Goal: Task Accomplishment & Management: Complete application form

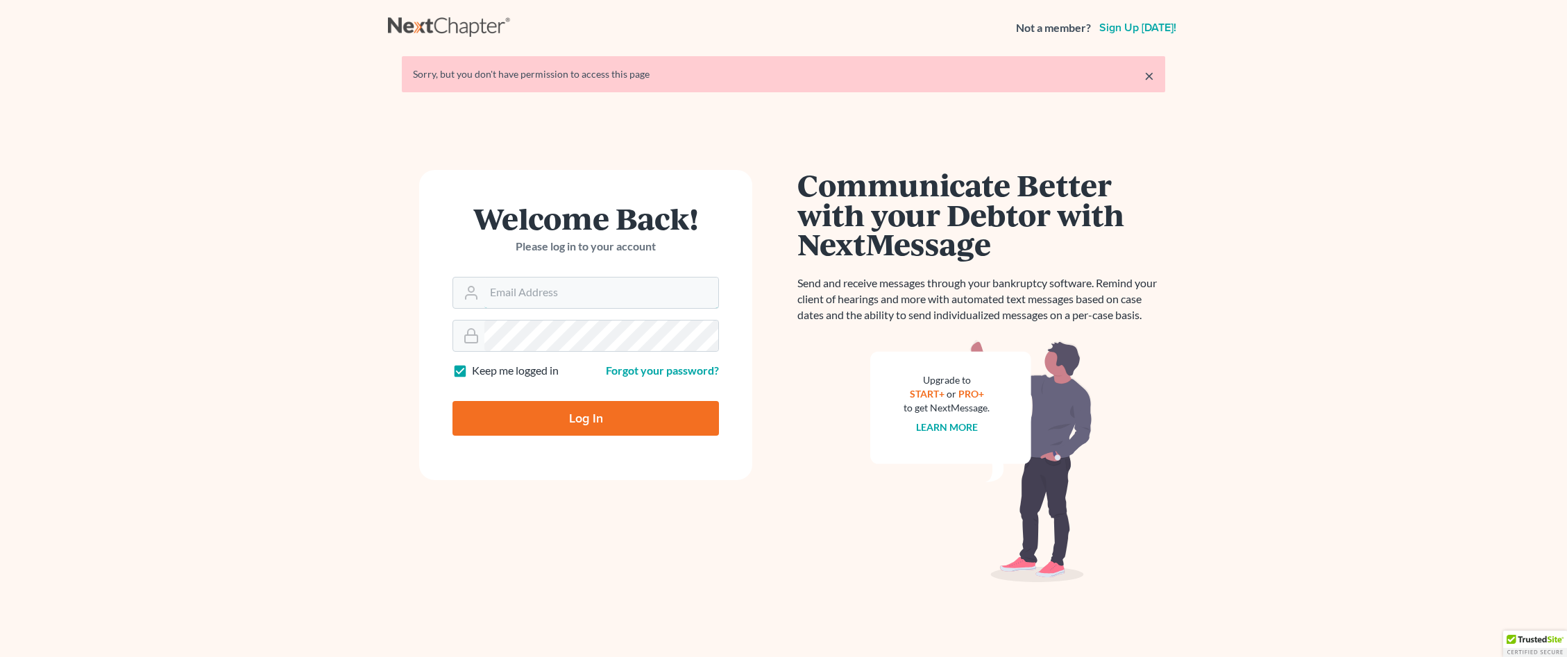
type input "[EMAIL_ADDRESS][DOMAIN_NAME]"
click at [537, 413] on input "Log In" at bounding box center [585, 418] width 266 height 35
type input "Thinking..."
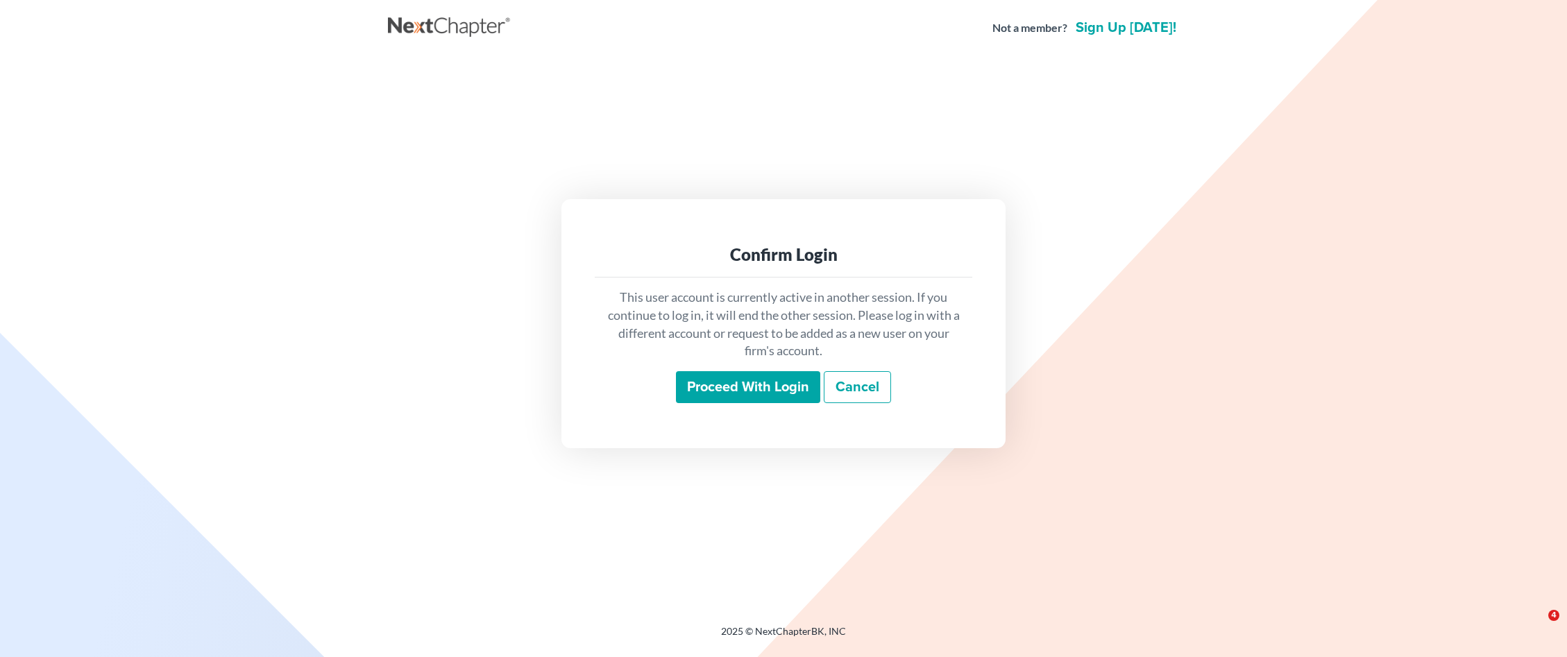
click at [755, 389] on input "Proceed with login" at bounding box center [748, 387] width 144 height 32
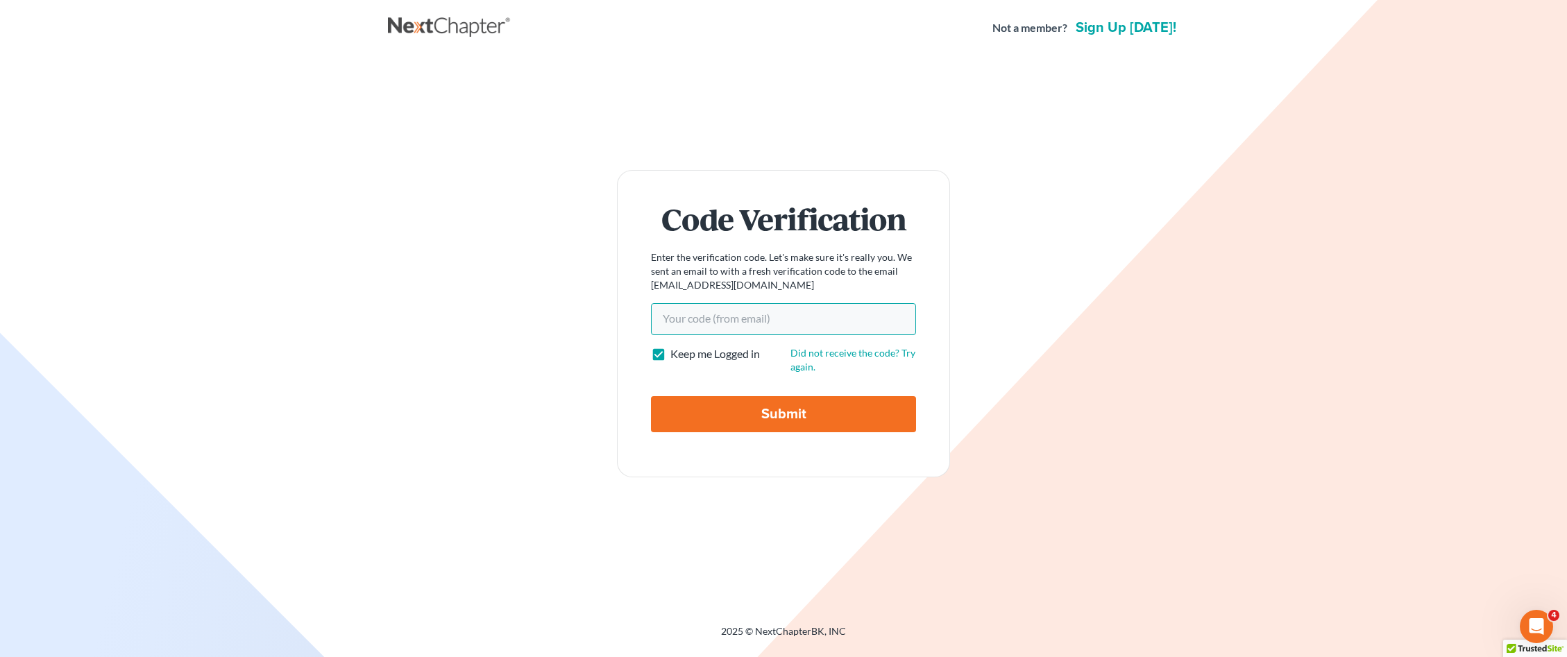
click at [694, 317] on input "Your code(from email)" at bounding box center [783, 319] width 265 height 32
click at [697, 321] on input "e82762d" at bounding box center [783, 319] width 265 height 32
type input "e8276d"
click at [742, 399] on input "Submit" at bounding box center [783, 414] width 265 height 36
type input "Thinking..."
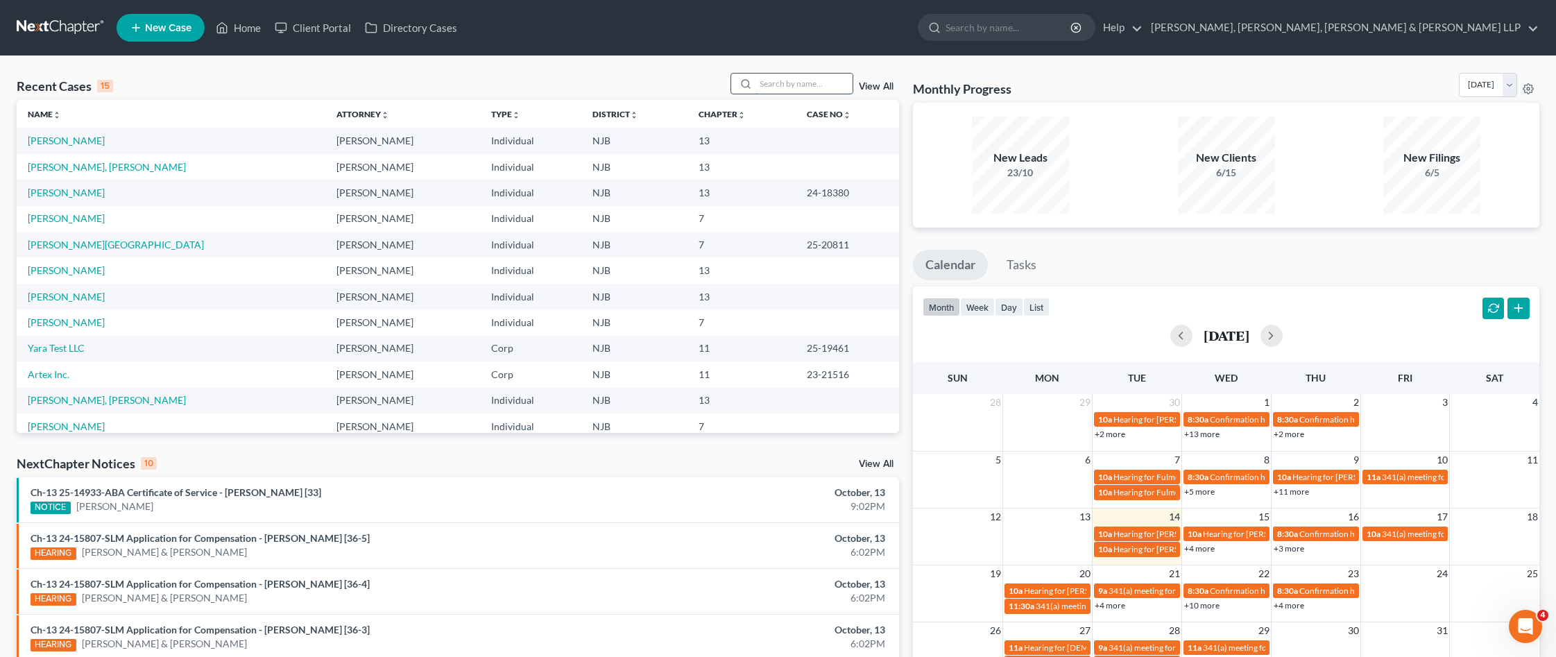
click at [771, 78] on input "search" at bounding box center [804, 84] width 97 height 20
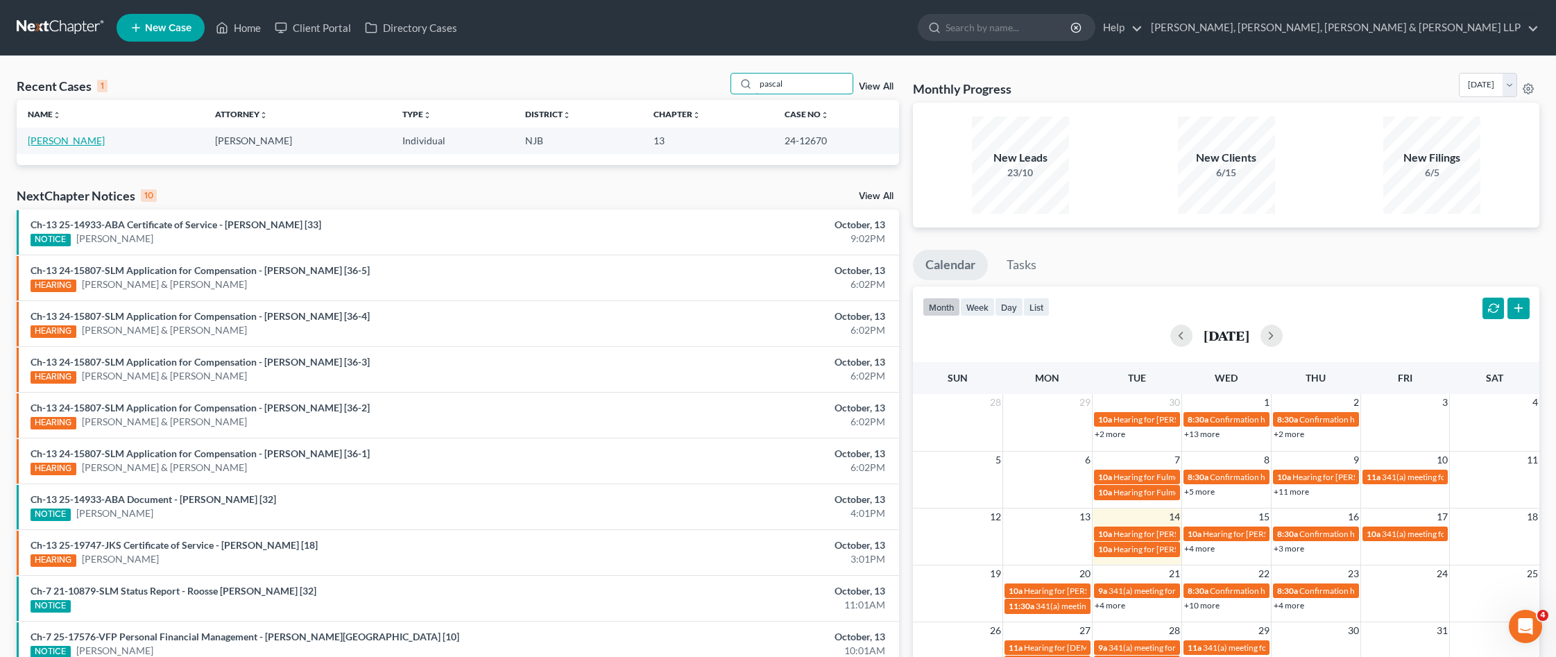
type input "pascal"
click at [93, 137] on link "[PERSON_NAME]" at bounding box center [66, 141] width 77 height 12
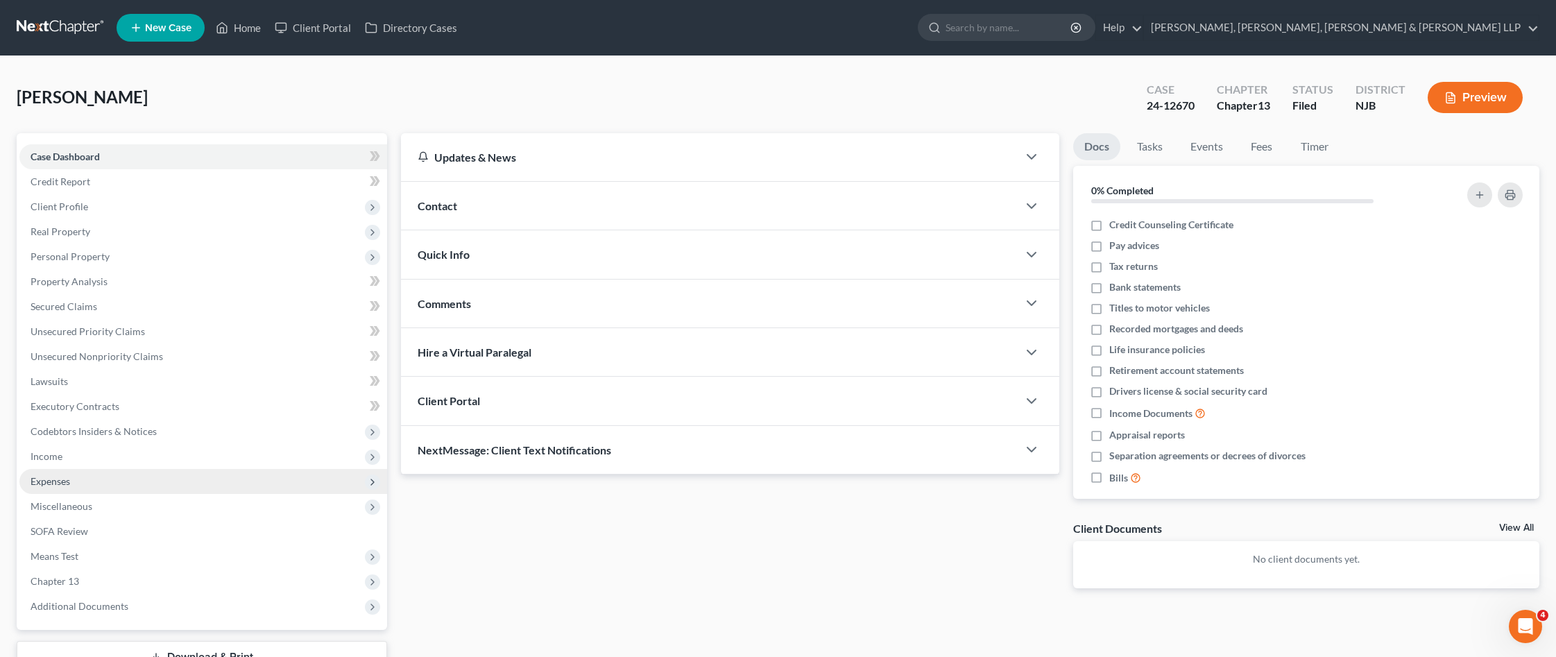
click at [149, 488] on span "Expenses" at bounding box center [203, 481] width 368 height 25
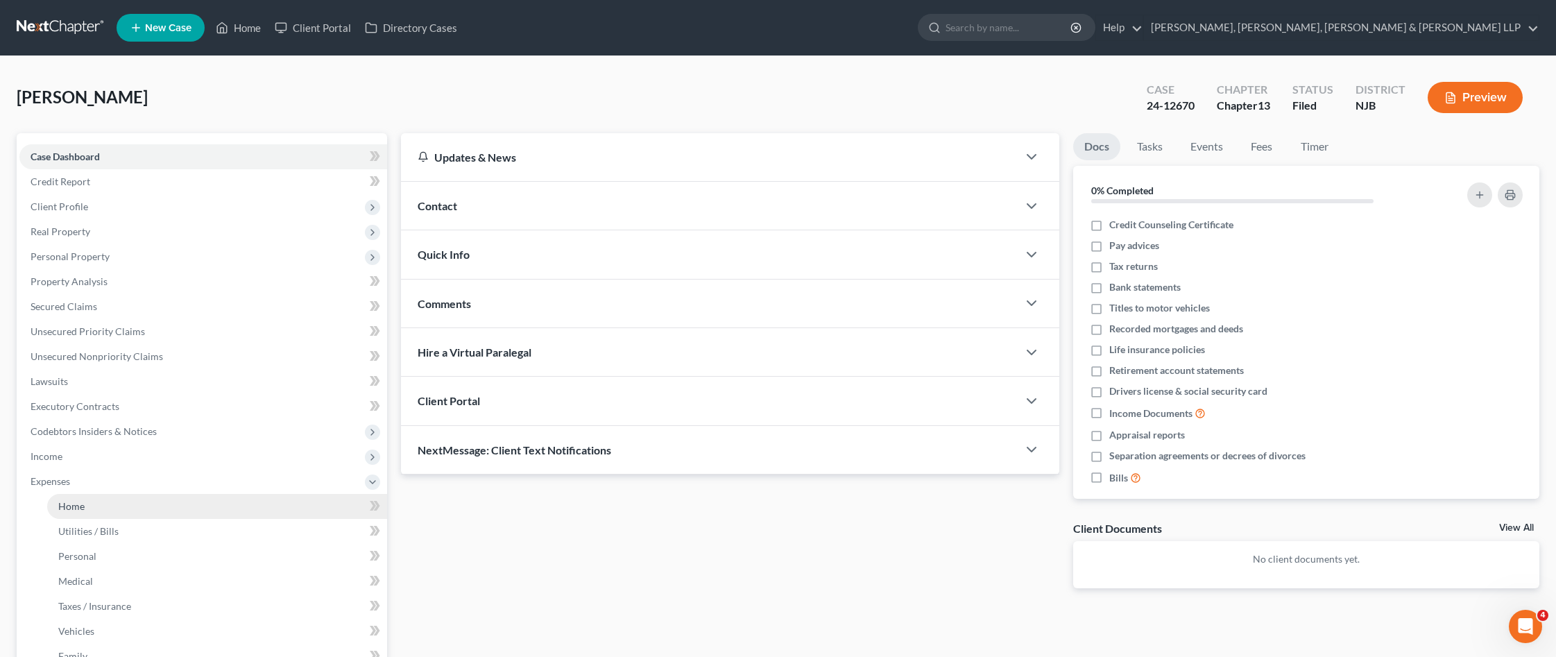
click at [196, 497] on link "Home" at bounding box center [217, 506] width 340 height 25
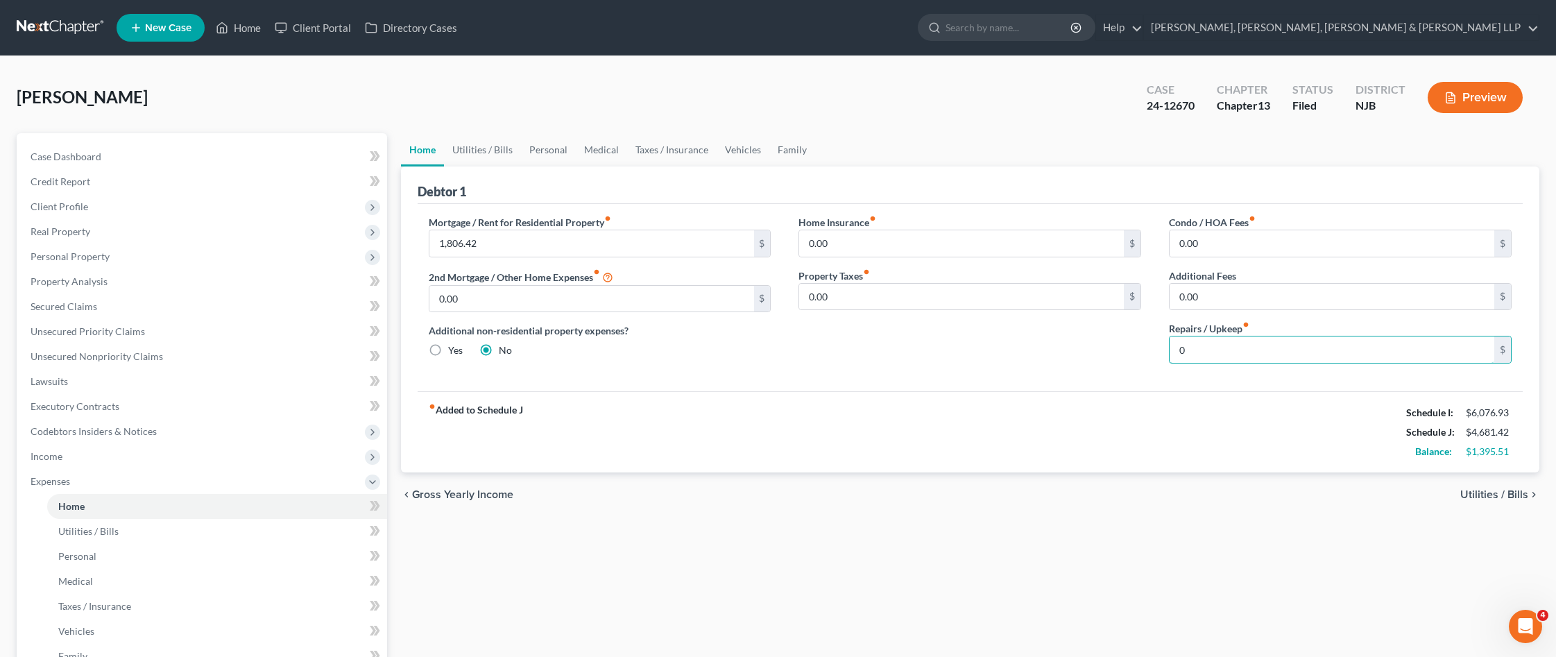
type input "0"
type input "150"
click at [495, 153] on link "Utilities / Bills" at bounding box center [482, 149] width 77 height 33
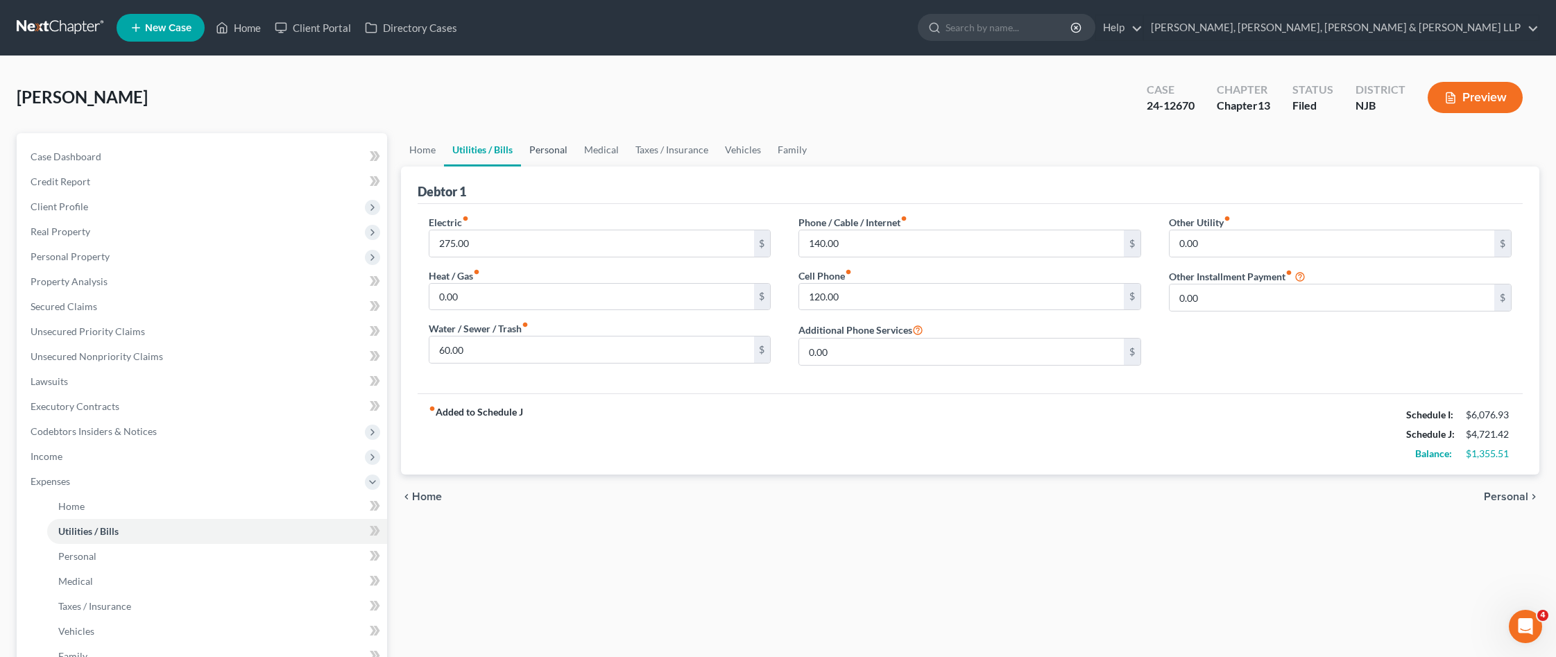
click at [556, 155] on link "Personal" at bounding box center [548, 149] width 55 height 33
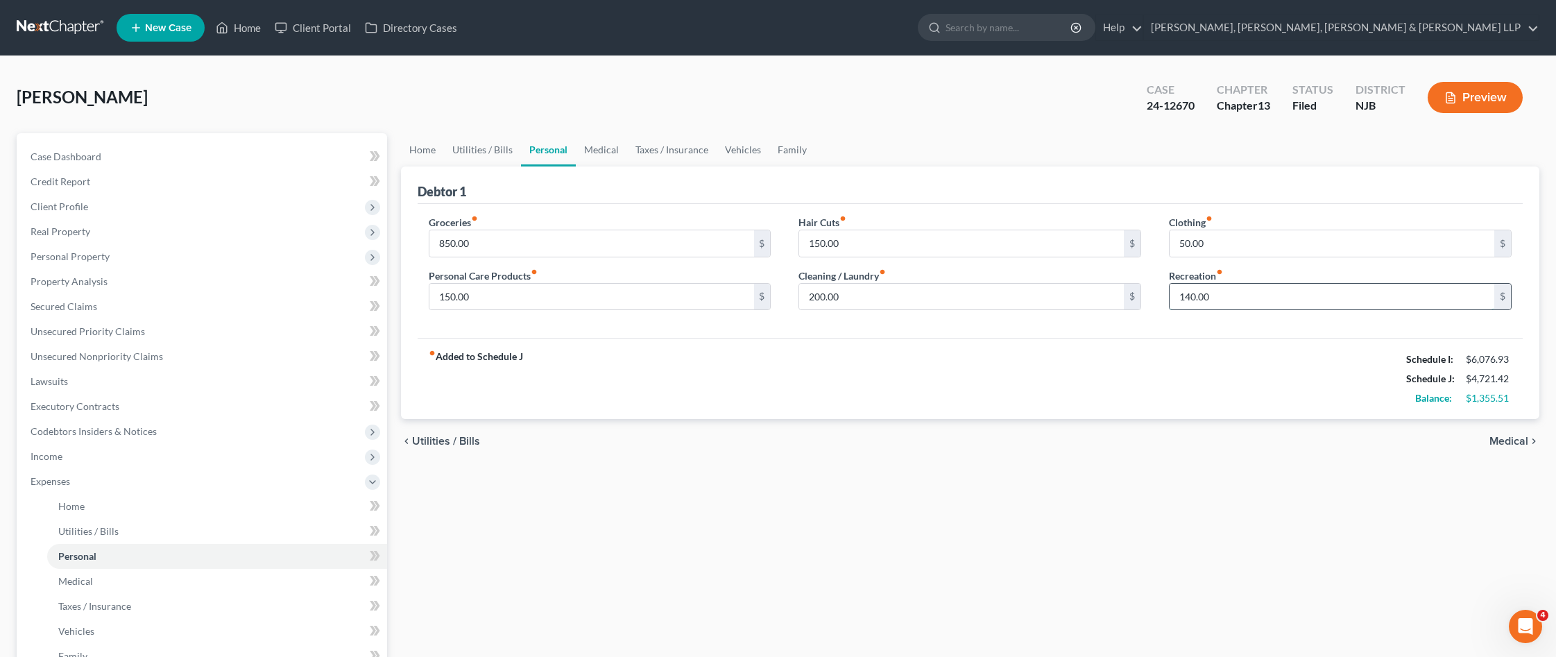
click at [1312, 287] on input "140.00" at bounding box center [1332, 297] width 325 height 26
type input "175"
click at [1240, 241] on input "50.00" at bounding box center [1332, 243] width 325 height 26
type input "75"
click at [730, 153] on link "Vehicles" at bounding box center [743, 149] width 53 height 33
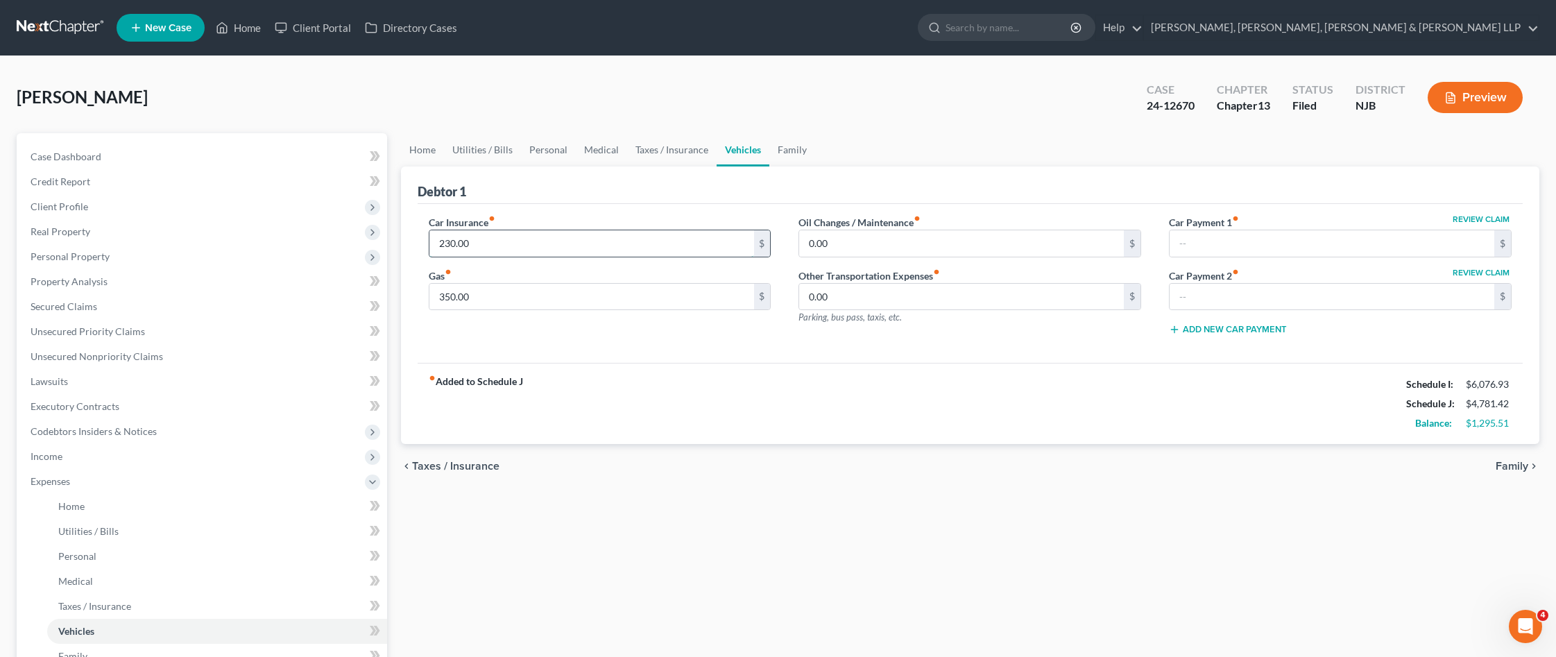
click at [496, 248] on input "230.00" at bounding box center [591, 243] width 325 height 26
click at [592, 338] on div "Car Insurance fiber_manual_record 240 $ Gas fiber_manual_record 350.00 $" at bounding box center [600, 281] width 370 height 132
click at [1462, 108] on button "Preview" at bounding box center [1475, 97] width 95 height 31
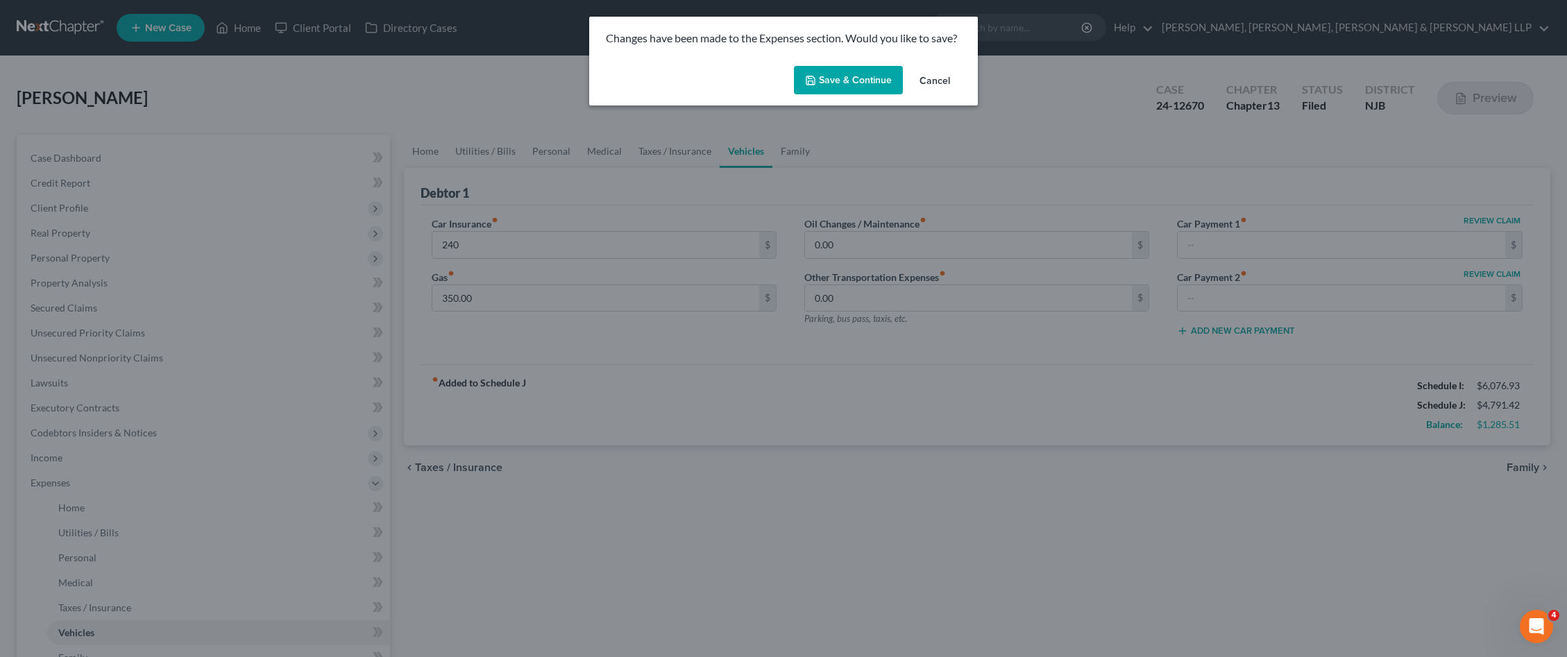
click at [850, 69] on button "Save & Continue" at bounding box center [848, 80] width 109 height 29
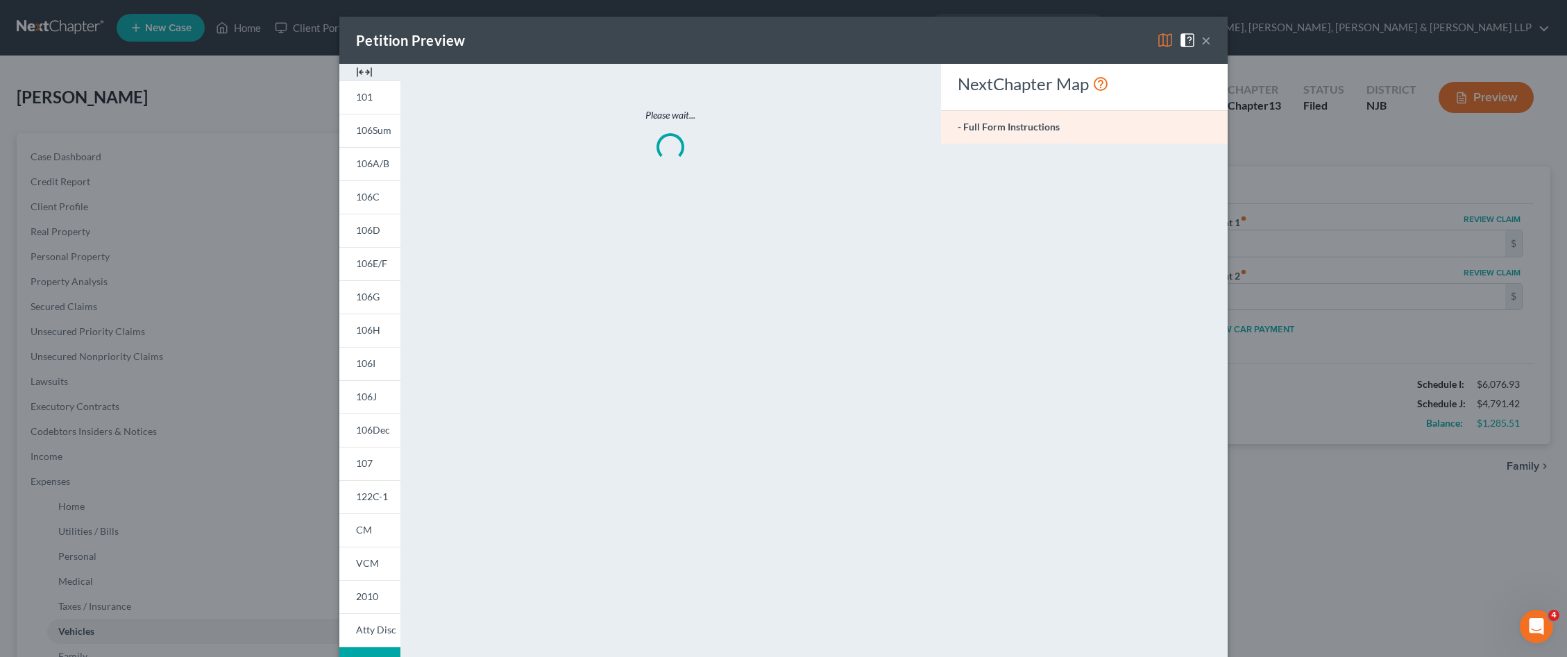
type input "240.00"
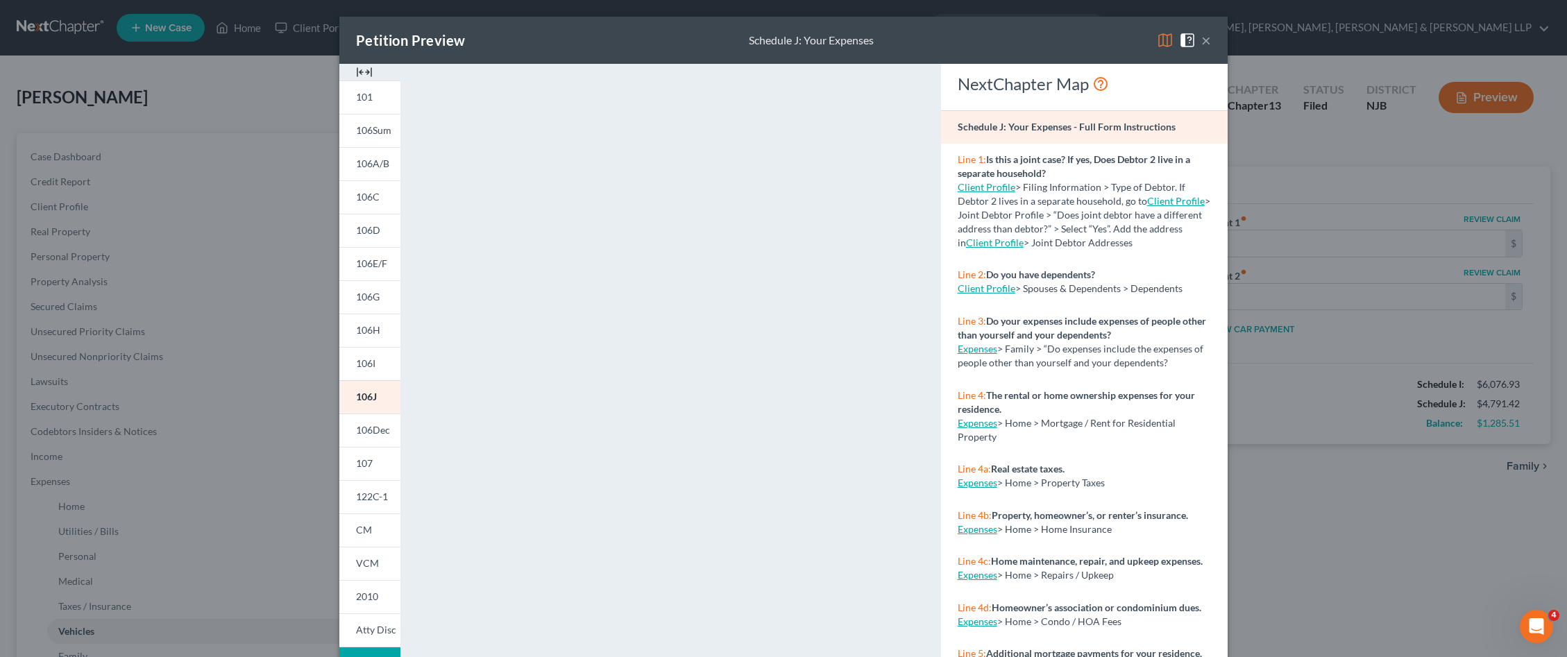
click at [1201, 42] on button "×" at bounding box center [1206, 40] width 10 height 17
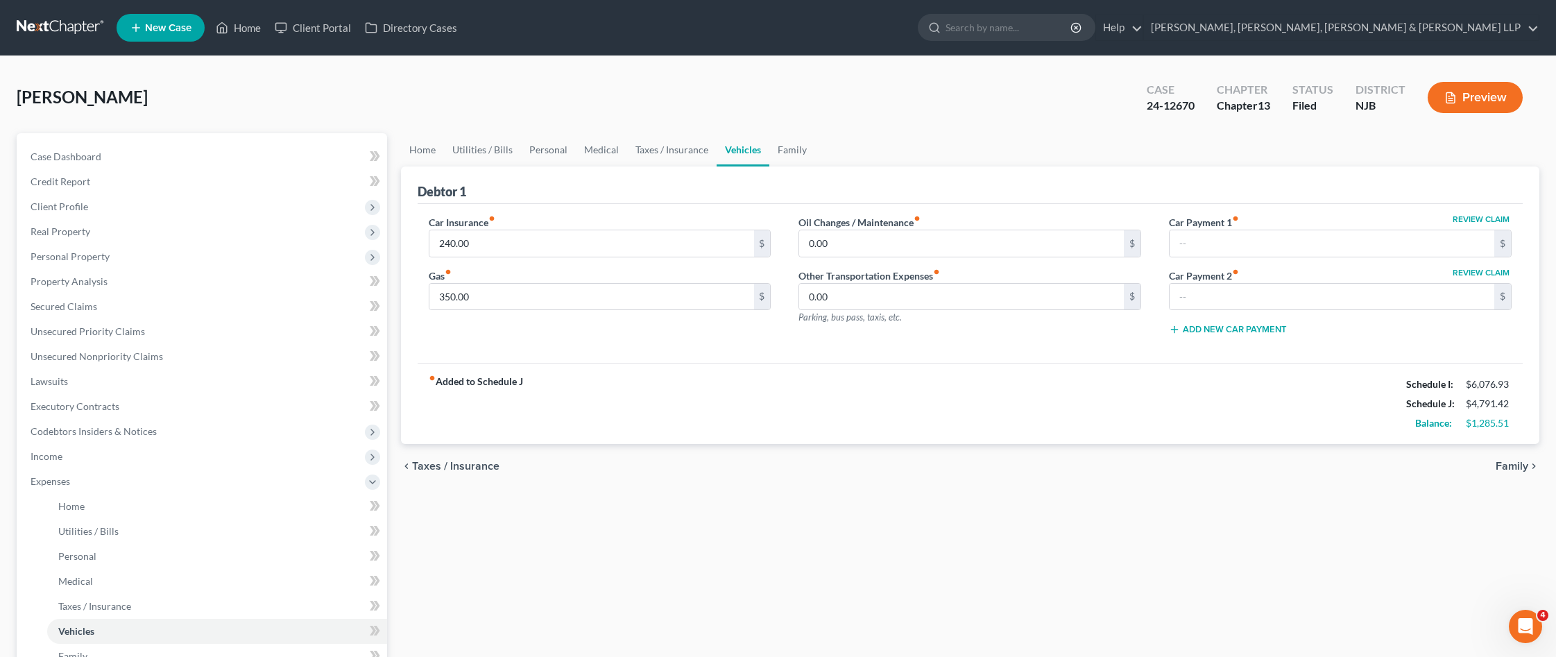
scroll to position [244, 0]
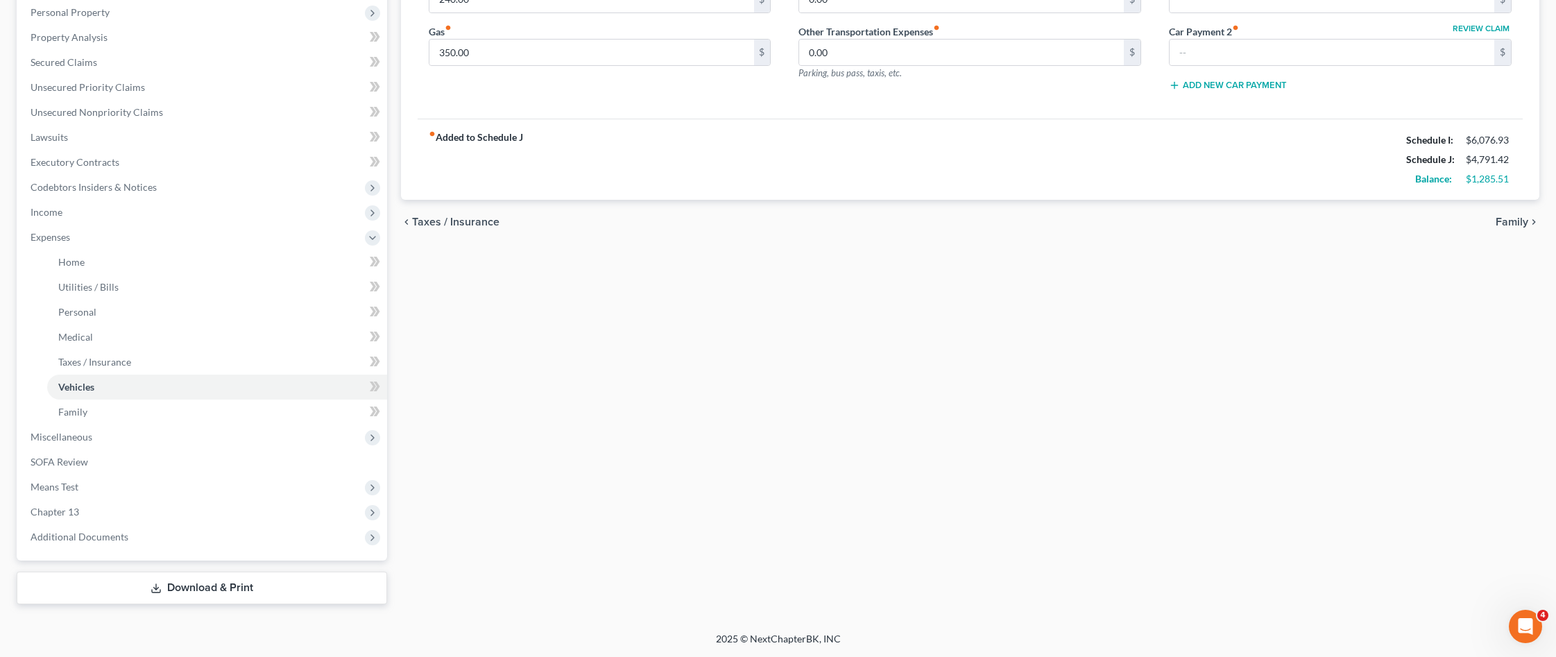
drag, startPoint x: 232, startPoint y: 592, endPoint x: 250, endPoint y: 590, distance: 18.2
click at [234, 592] on link "Download & Print" at bounding box center [202, 588] width 370 height 33
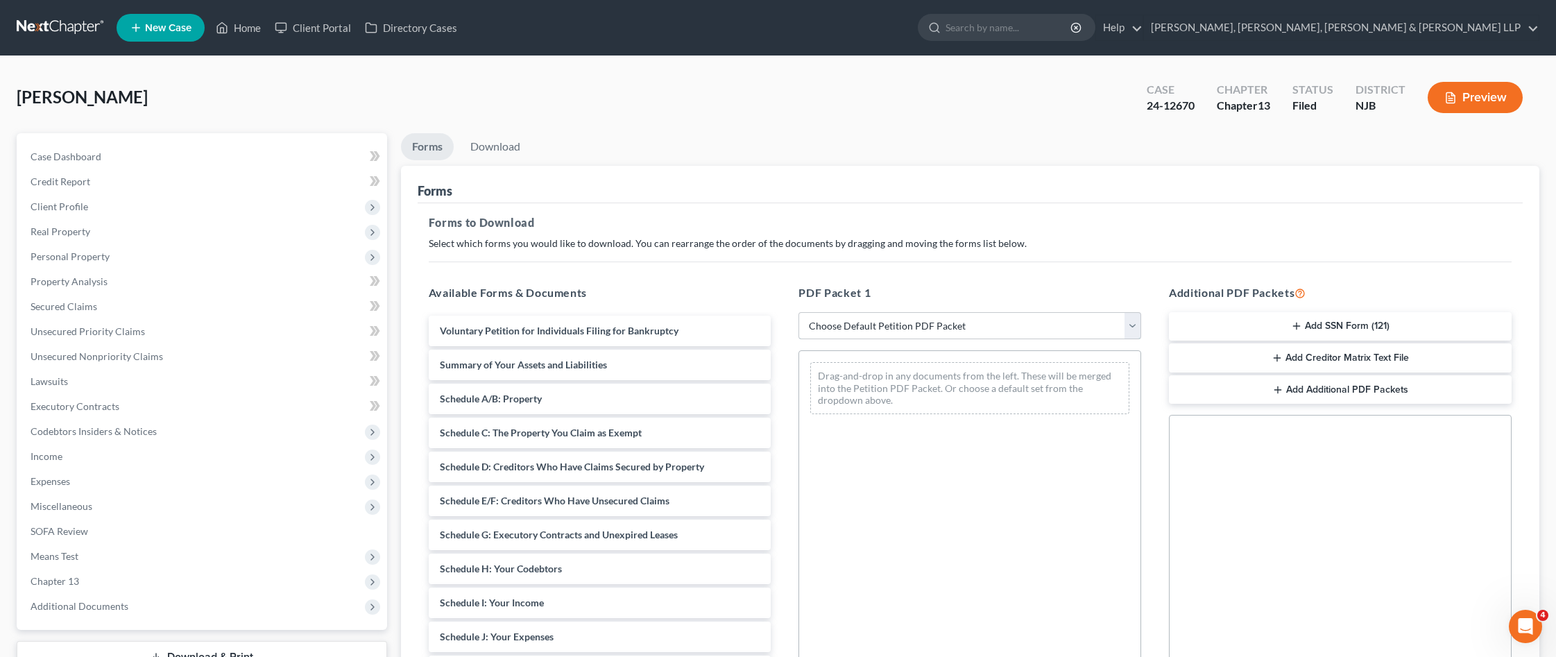
click at [950, 320] on select "Choose Default Petition PDF Packet Complete Bankruptcy Petition (all forms and …" at bounding box center [970, 326] width 343 height 28
select select "4"
click at [799, 312] on select "Choose Default Petition PDF Packet Complete Bankruptcy Petition (all forms and …" at bounding box center [970, 326] width 343 height 28
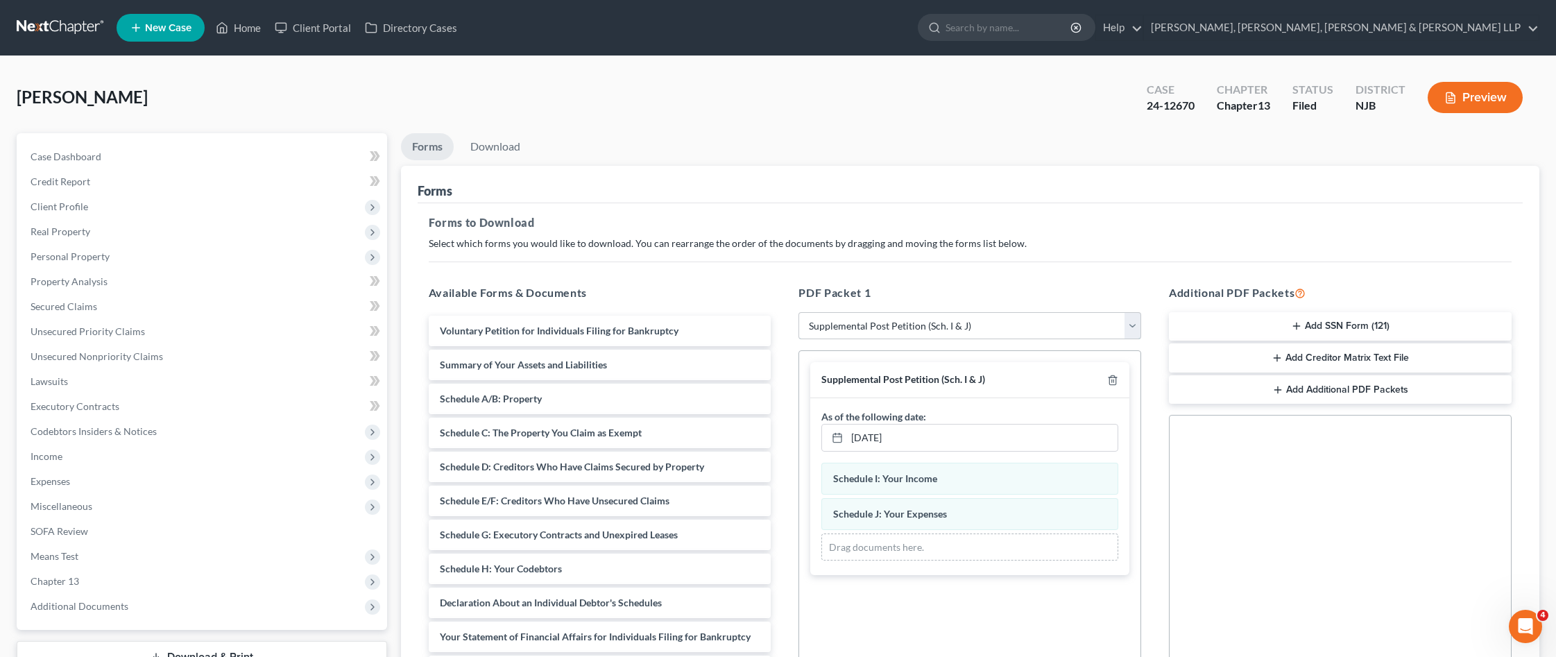
scroll to position [200, 0]
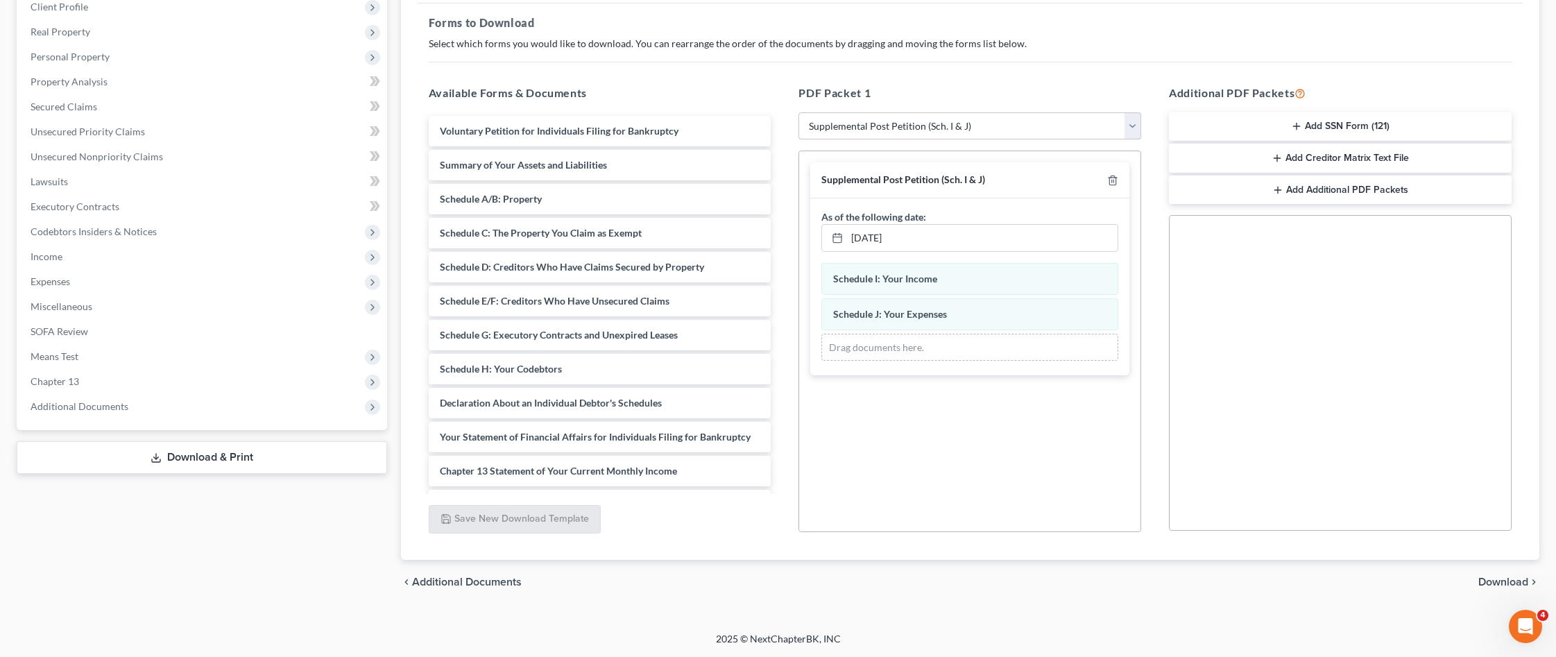
click at [1132, 133] on select "Choose Default Petition PDF Packet Complete Bankruptcy Petition (all forms and …" at bounding box center [970, 126] width 343 height 28
click at [1260, 366] on div "Social Security Number Statement of Social Security Number Creditor Matrix Text…" at bounding box center [1340, 373] width 343 height 316
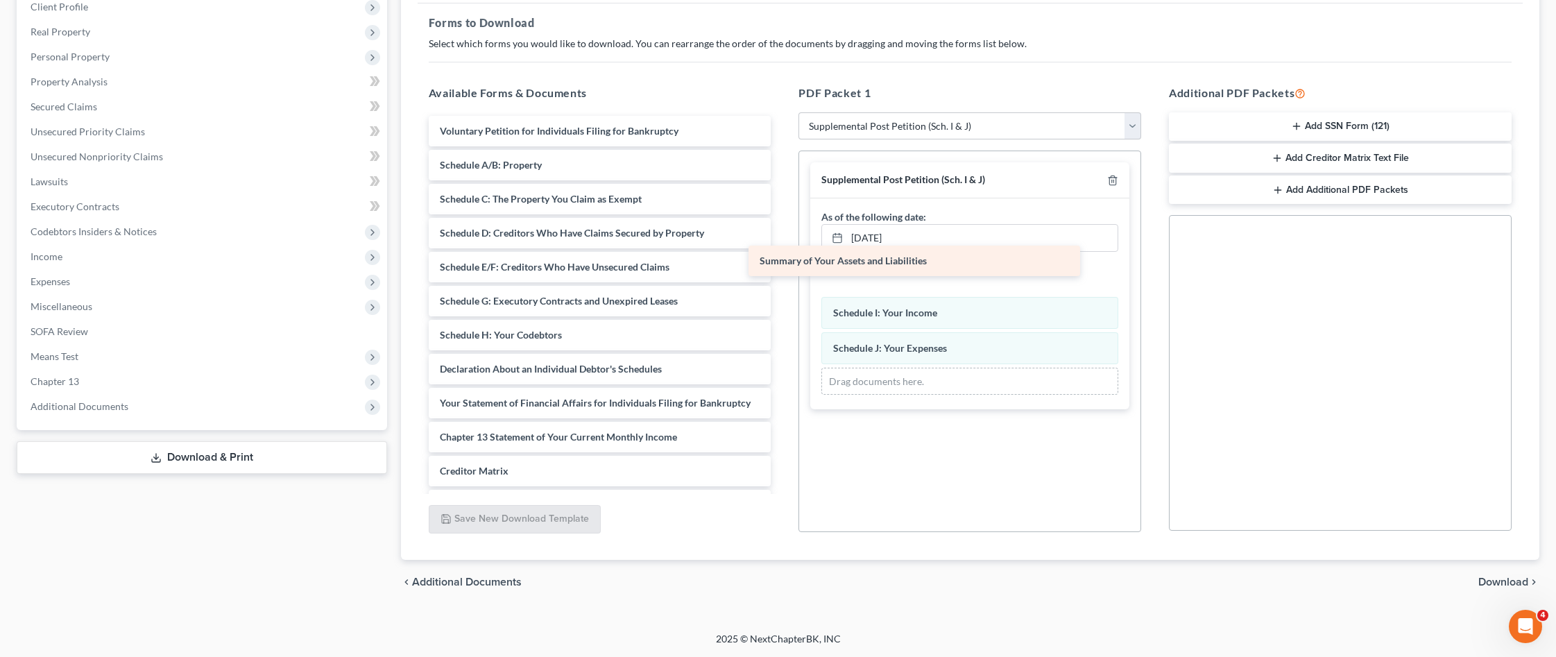
drag, startPoint x: 589, startPoint y: 168, endPoint x: 910, endPoint y: 264, distance: 334.5
click at [783, 264] on div "Summary of Your Assets and Liabilities Voluntary Petition for Individuals Filin…" at bounding box center [600, 352] width 365 height 472
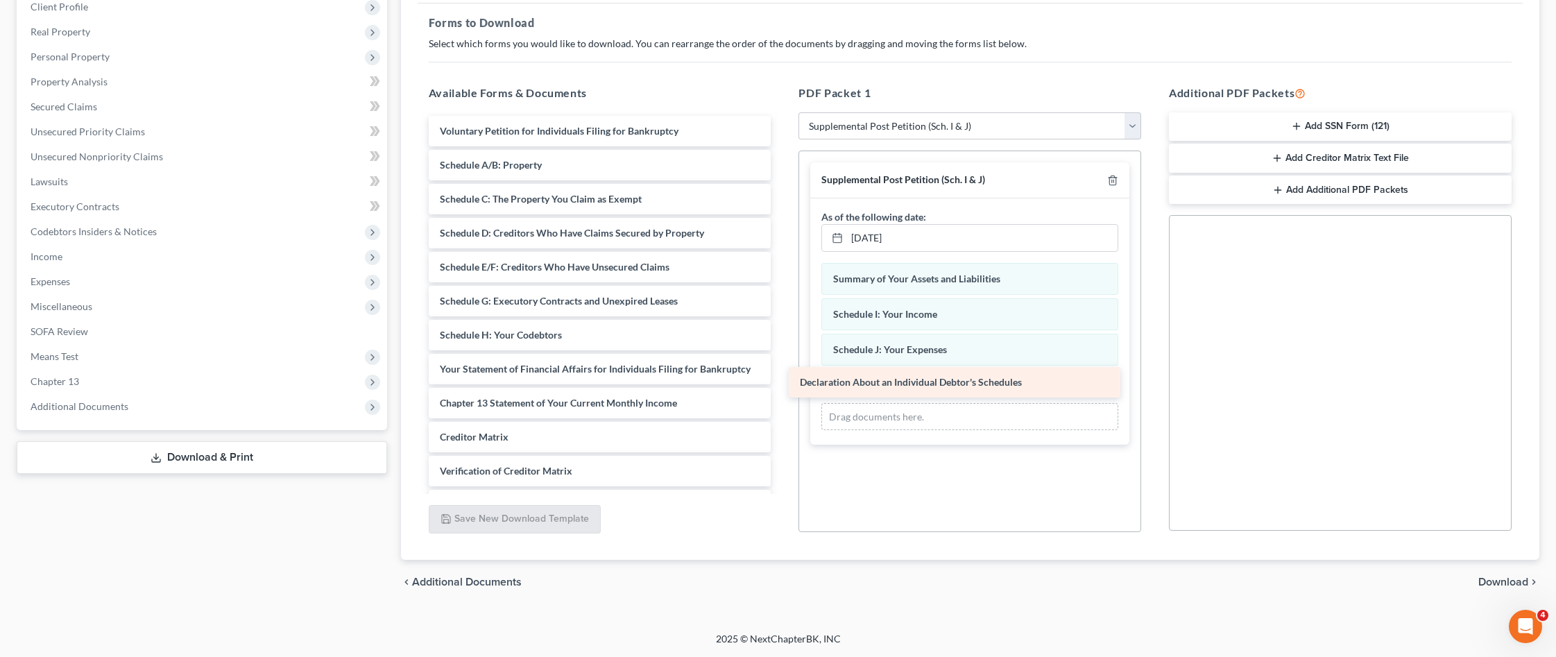
drag, startPoint x: 584, startPoint y: 368, endPoint x: 944, endPoint y: 382, distance: 360.3
click at [783, 382] on div "Declaration About an Individual Debtor's Schedules Voluntary Petition for Indiv…" at bounding box center [600, 335] width 365 height 438
click at [1492, 581] on span "Download" at bounding box center [1503, 582] width 50 height 11
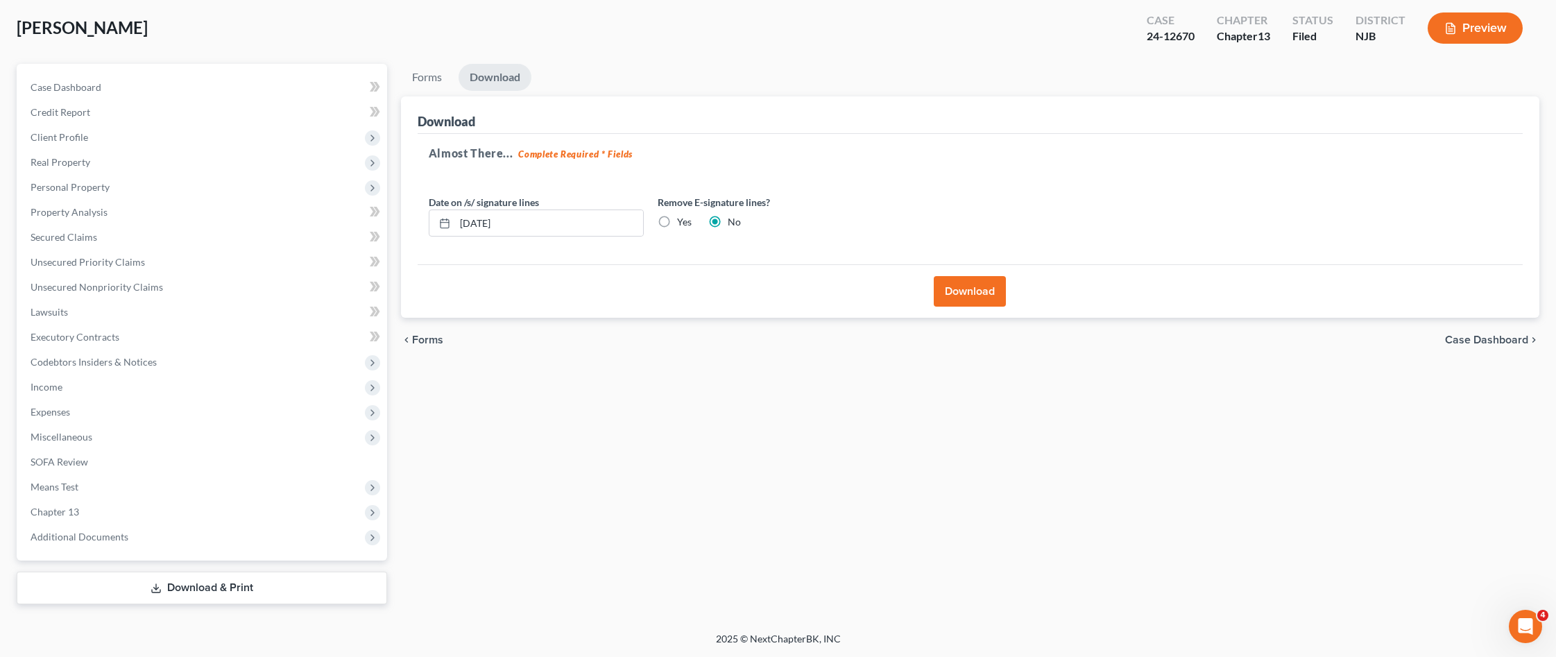
scroll to position [69, 0]
click at [993, 292] on button "Download" at bounding box center [970, 291] width 72 height 31
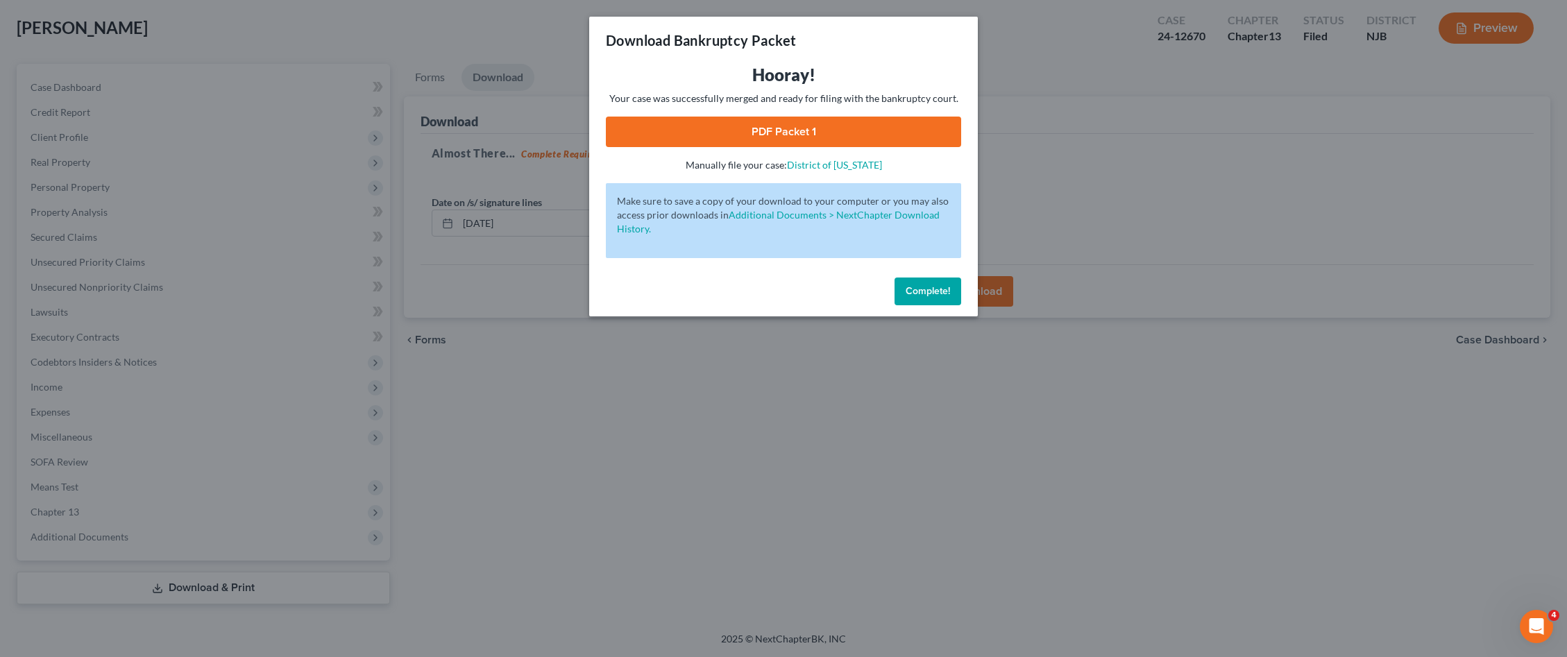
click at [778, 139] on link "PDF Packet 1" at bounding box center [783, 132] width 355 height 31
drag, startPoint x: 912, startPoint y: 289, endPoint x: 913, endPoint y: 303, distance: 14.6
click at [913, 289] on span "Complete!" at bounding box center [927, 291] width 44 height 12
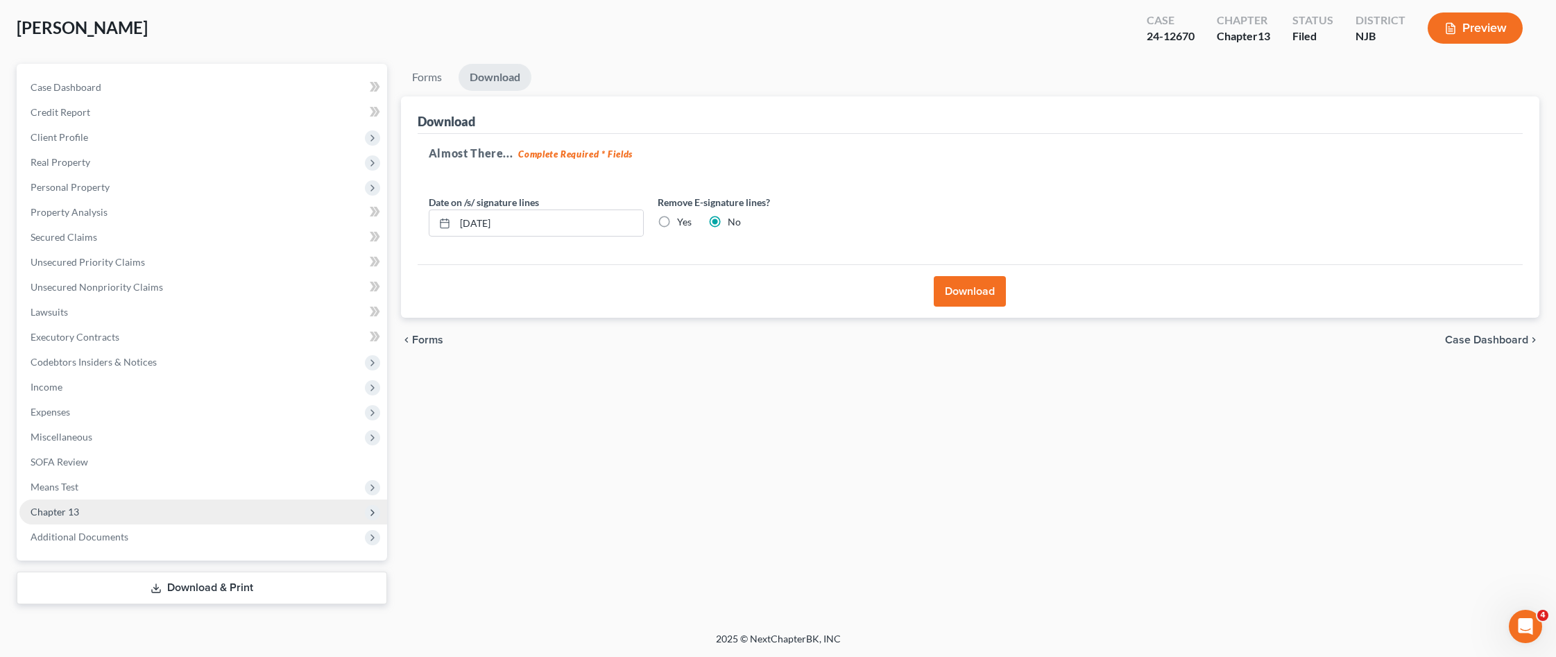
click at [123, 520] on span "Chapter 13" at bounding box center [203, 512] width 368 height 25
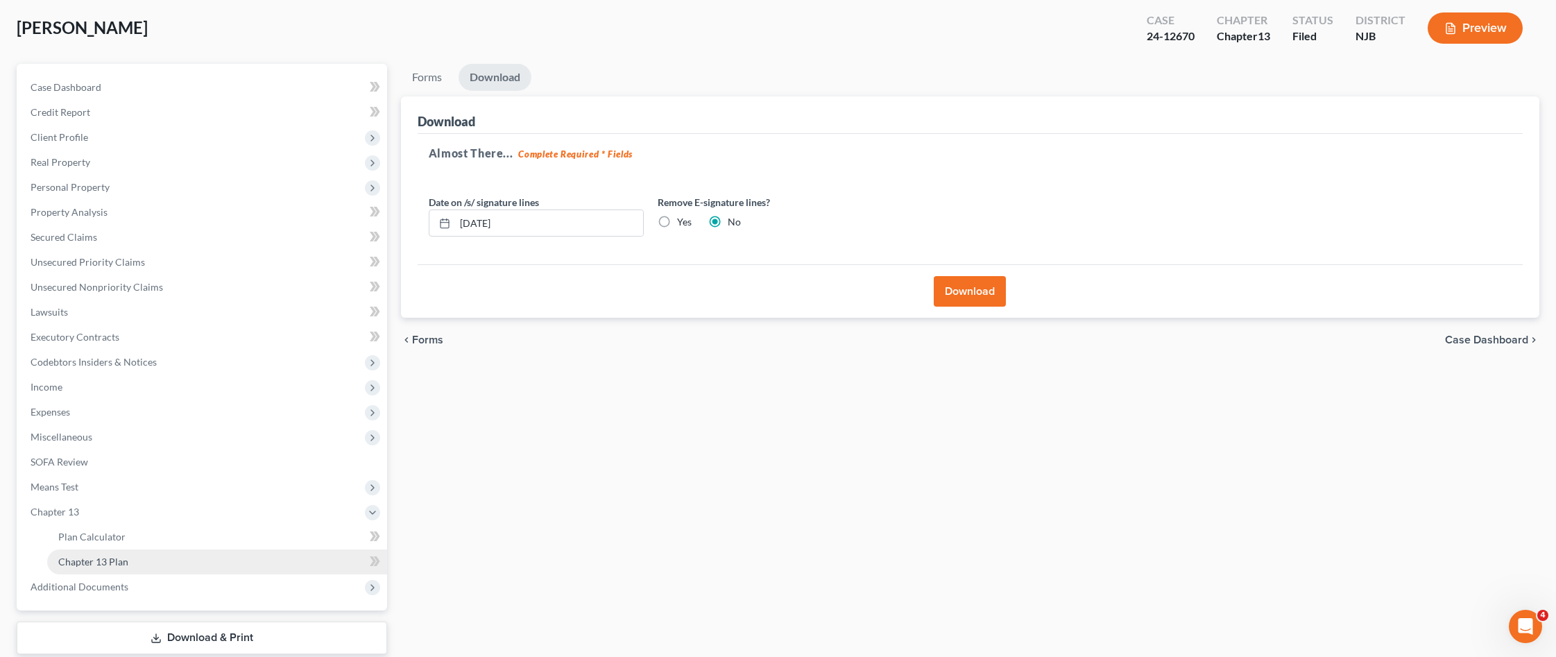
click at [123, 559] on span "Chapter 13 Plan" at bounding box center [93, 562] width 70 height 12
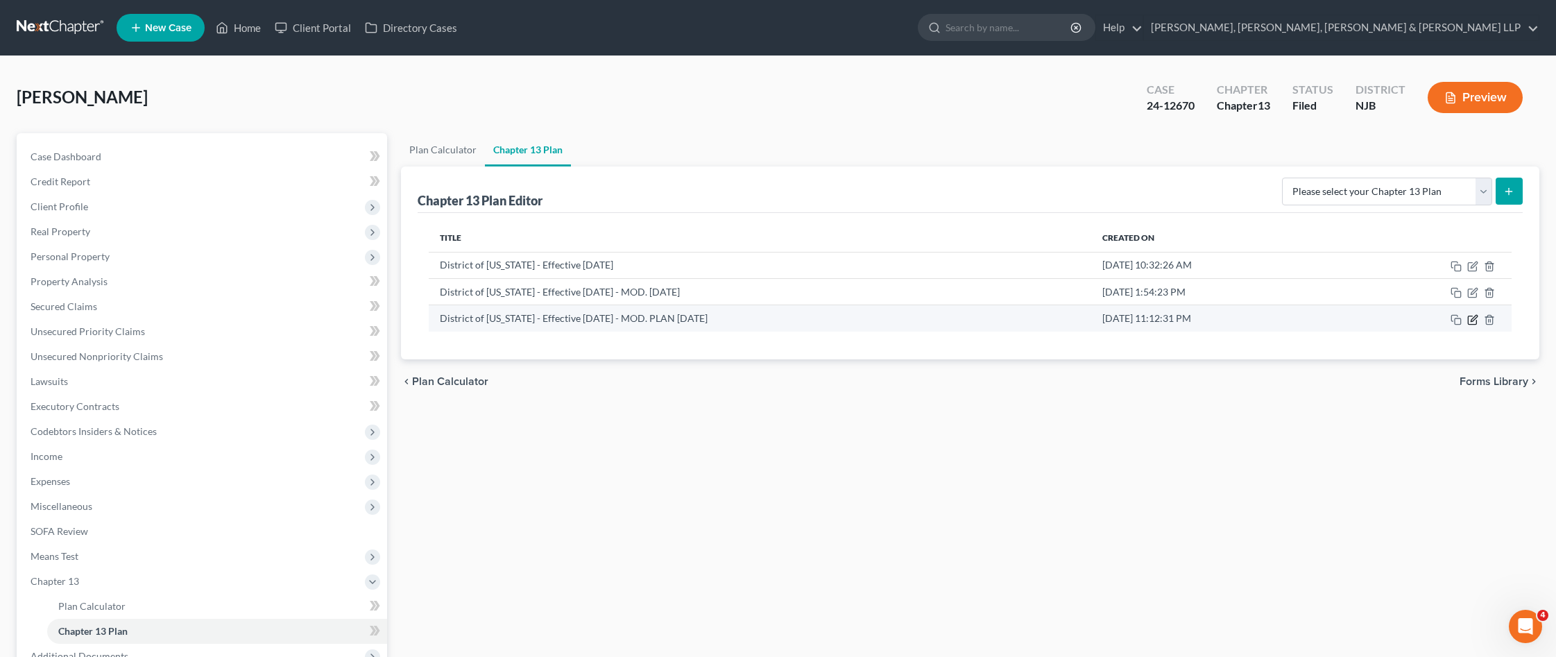
click at [1472, 321] on icon "button" at bounding box center [1472, 319] width 11 height 11
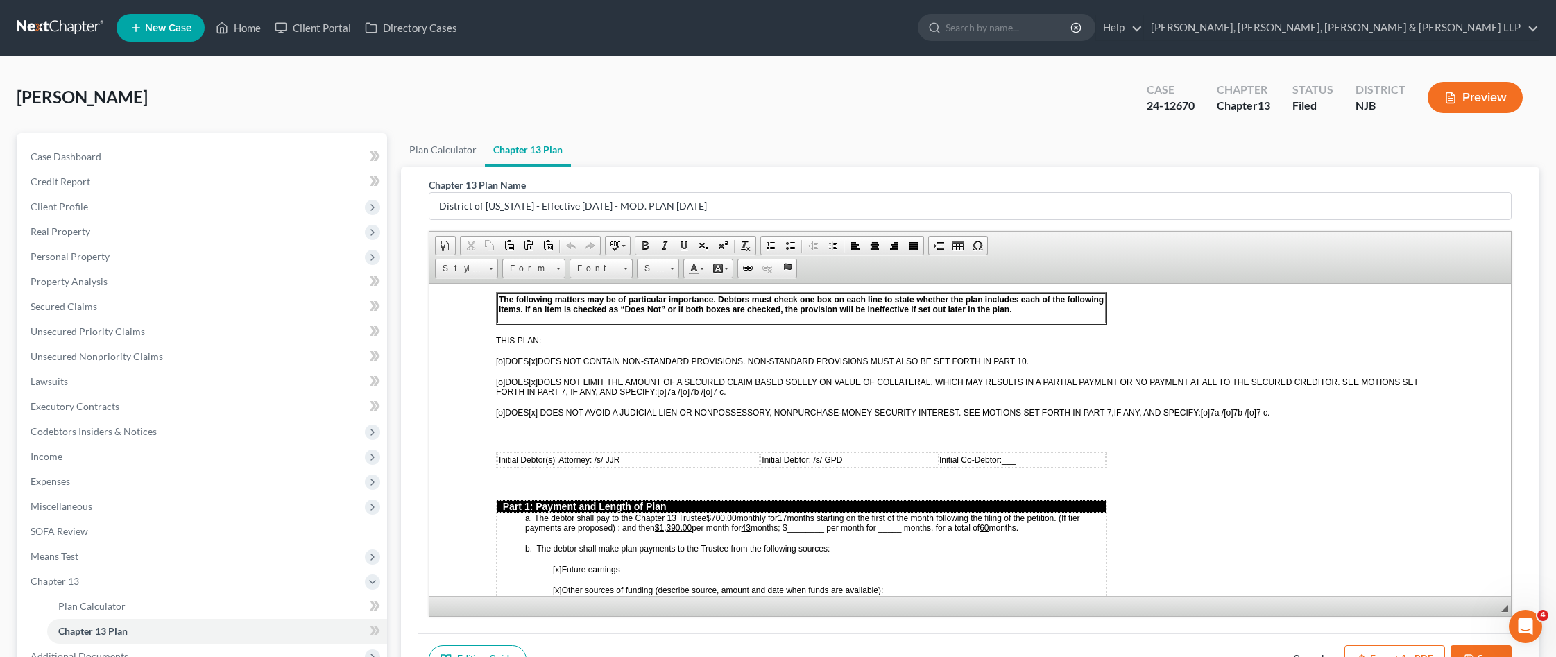
scroll to position [624, 0]
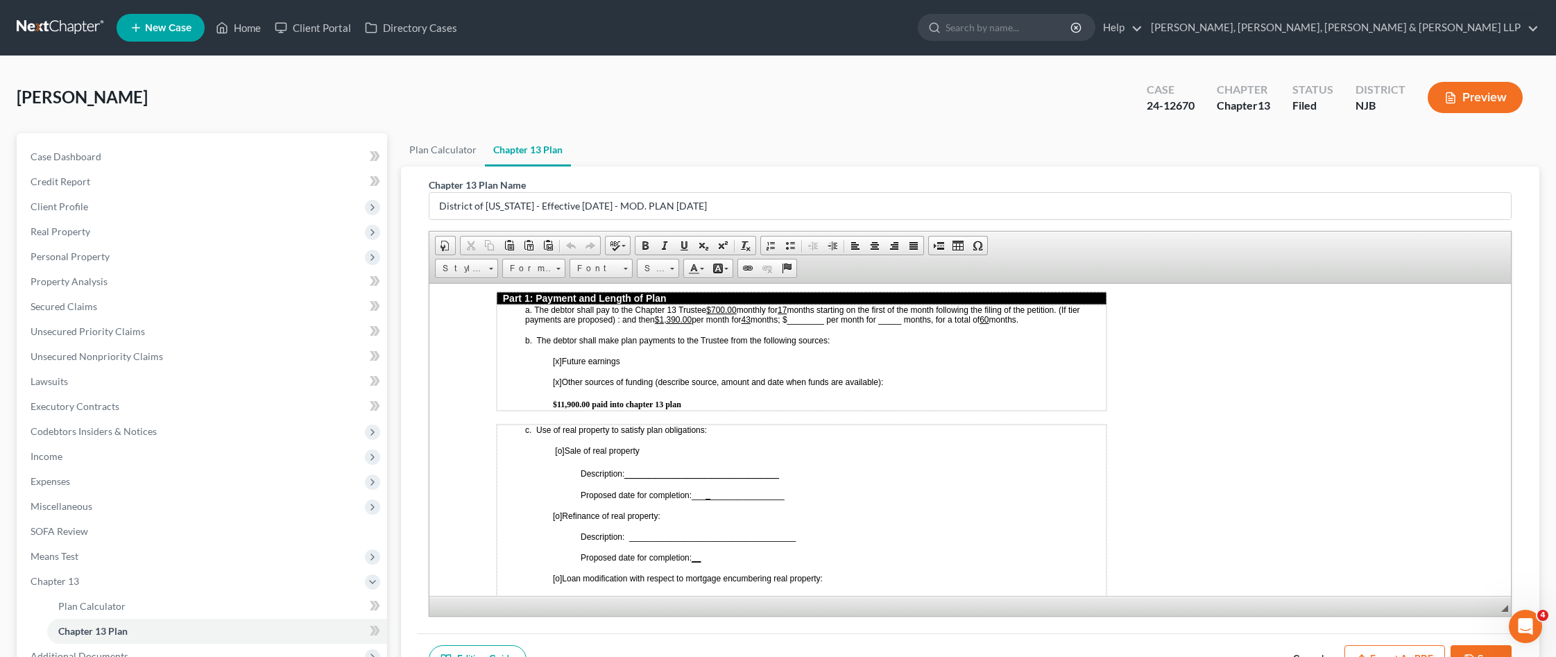
click at [678, 318] on u "$1,390.00" at bounding box center [672, 319] width 37 height 10
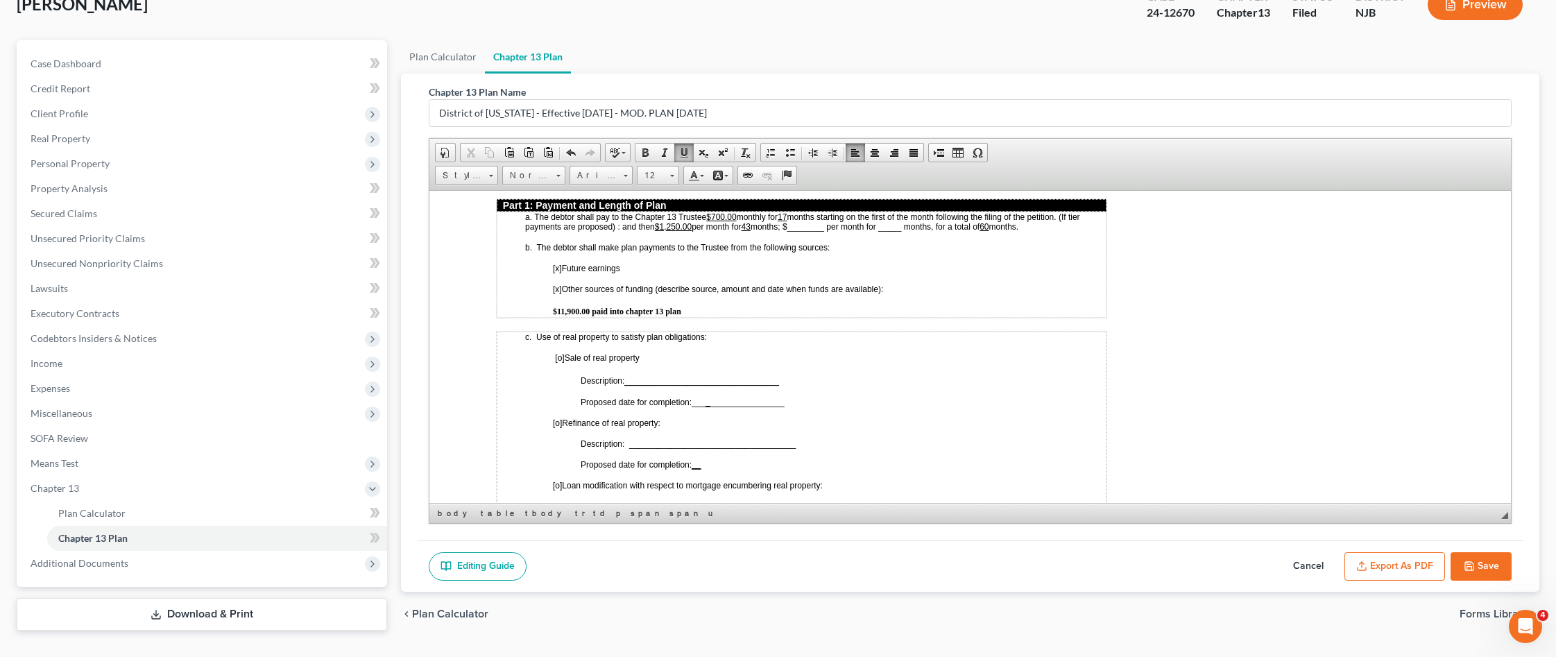
scroll to position [99, 0]
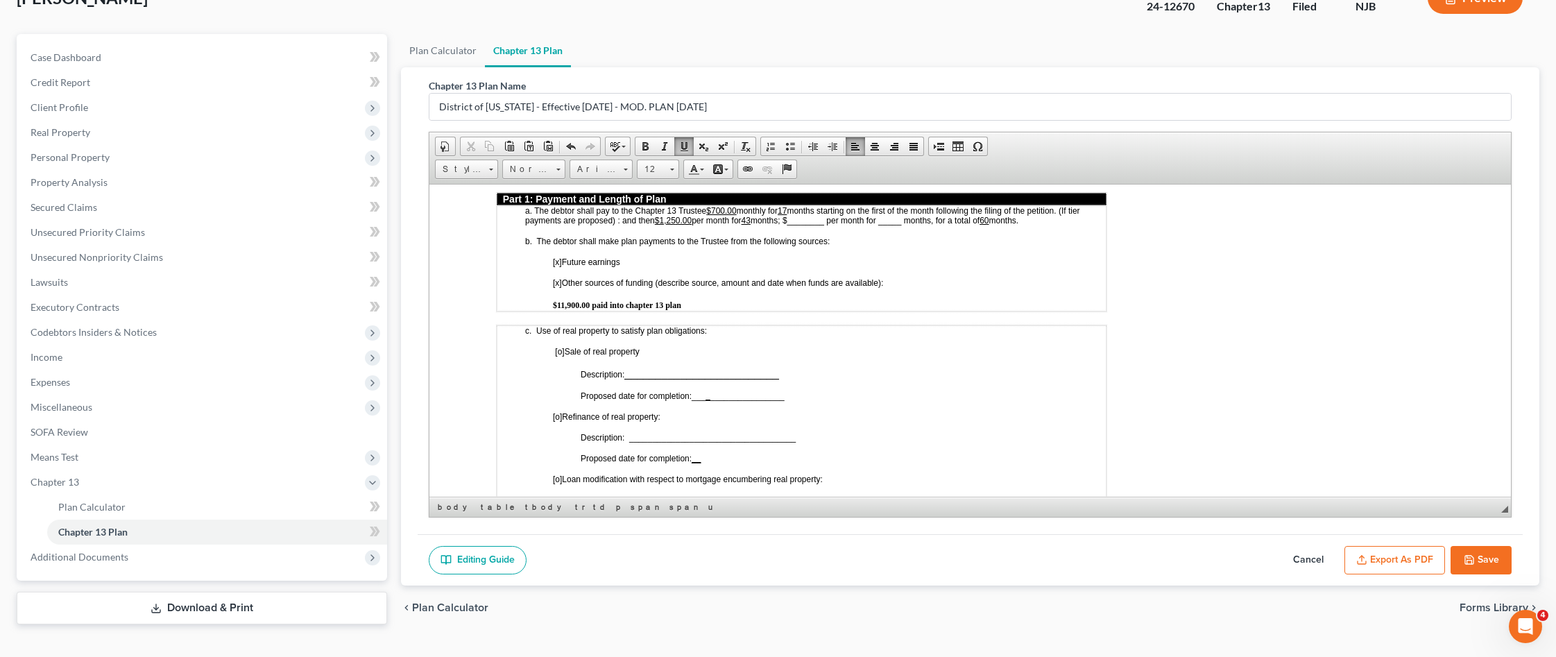
click at [1468, 556] on icon "button" at bounding box center [1469, 559] width 11 height 11
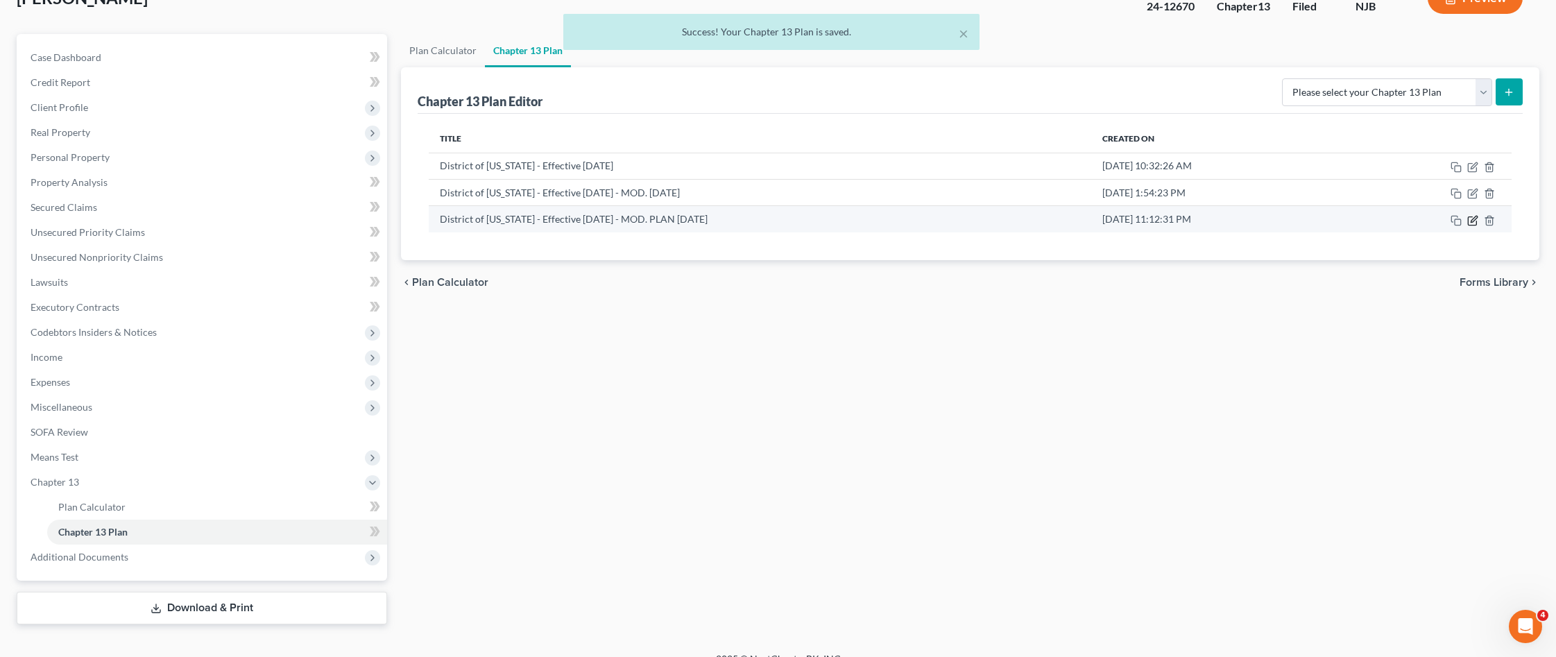
click at [1470, 218] on icon "button" at bounding box center [1472, 220] width 11 height 11
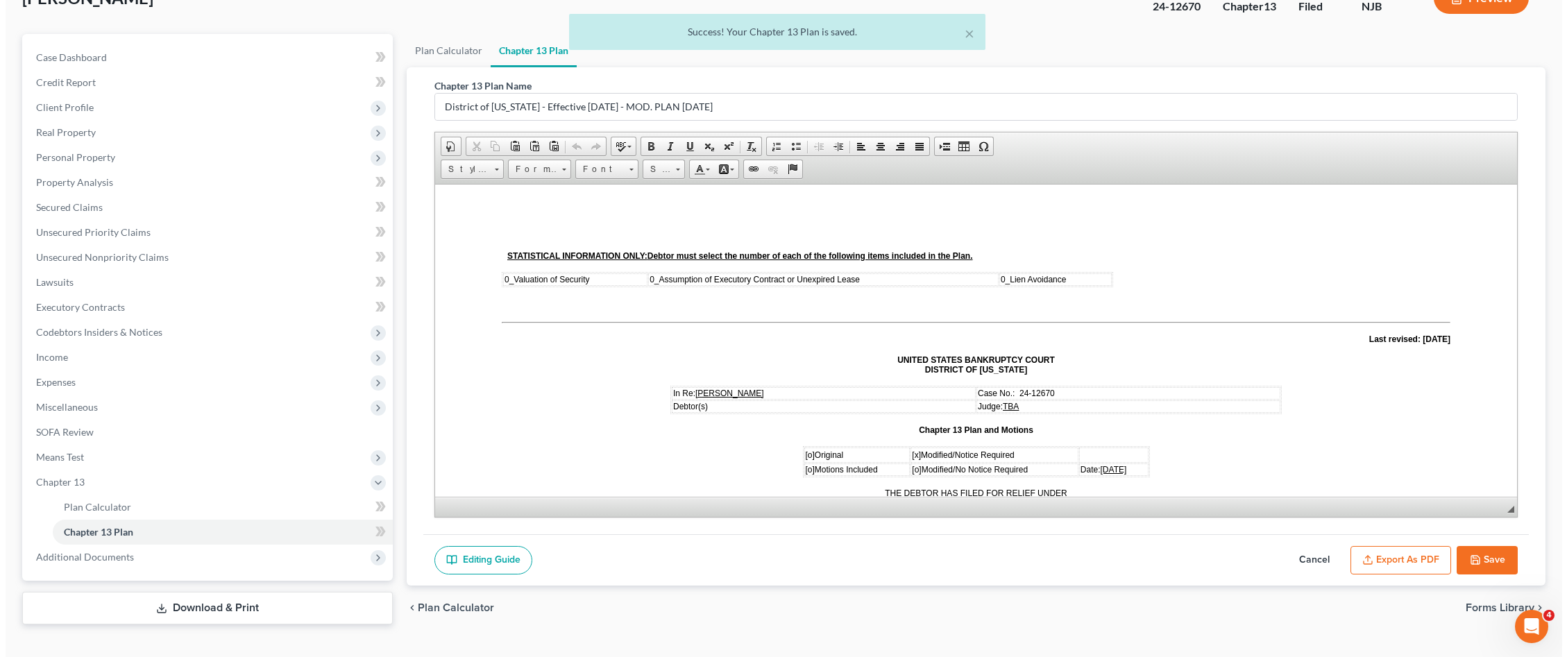
scroll to position [0, 0]
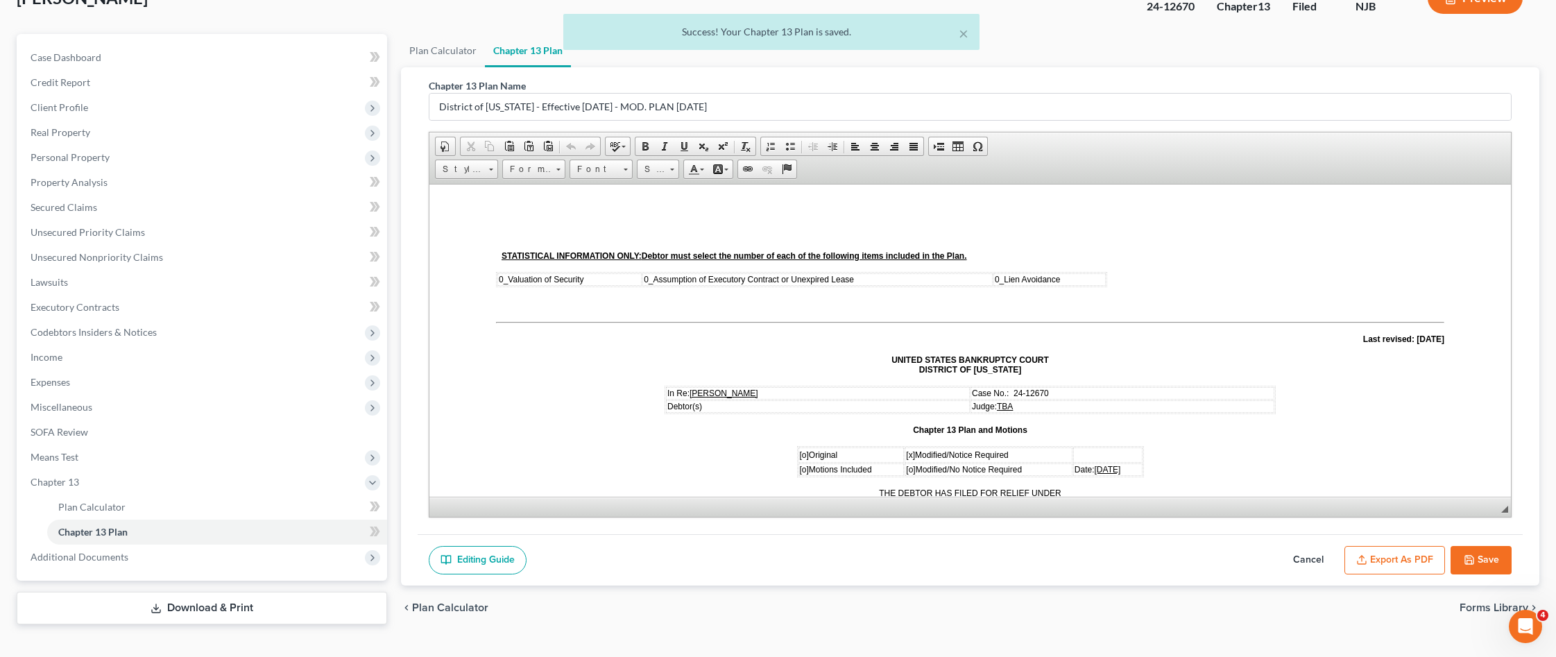
click at [1425, 557] on button "Export as PDF" at bounding box center [1395, 560] width 101 height 29
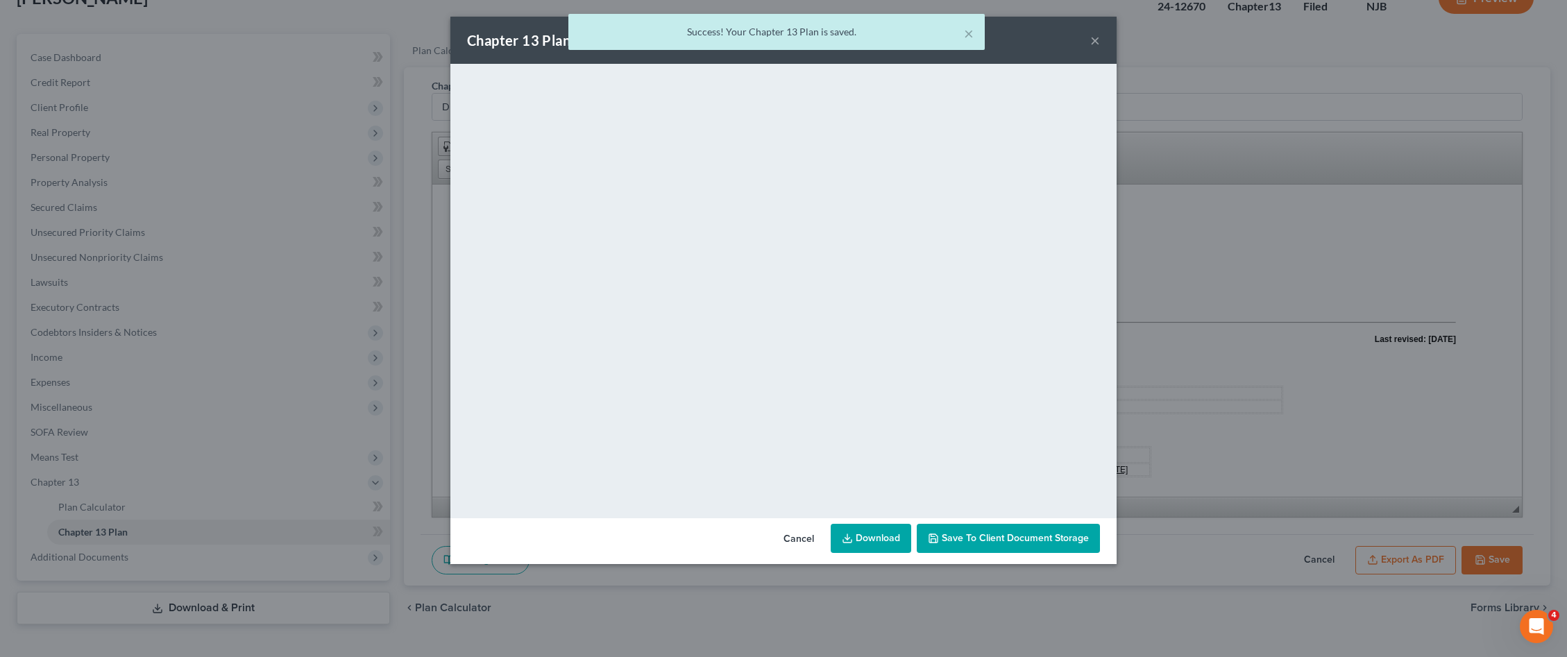
click at [891, 547] on link "Download" at bounding box center [870, 538] width 80 height 29
